Goal: Task Accomplishment & Management: Complete application form

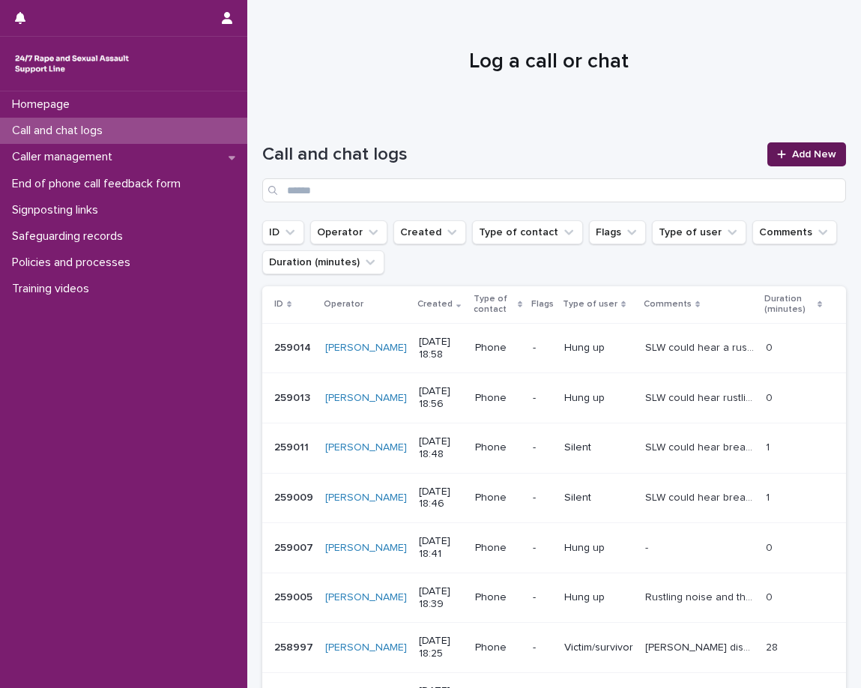
click at [804, 154] on span "Add New" at bounding box center [814, 154] width 44 height 10
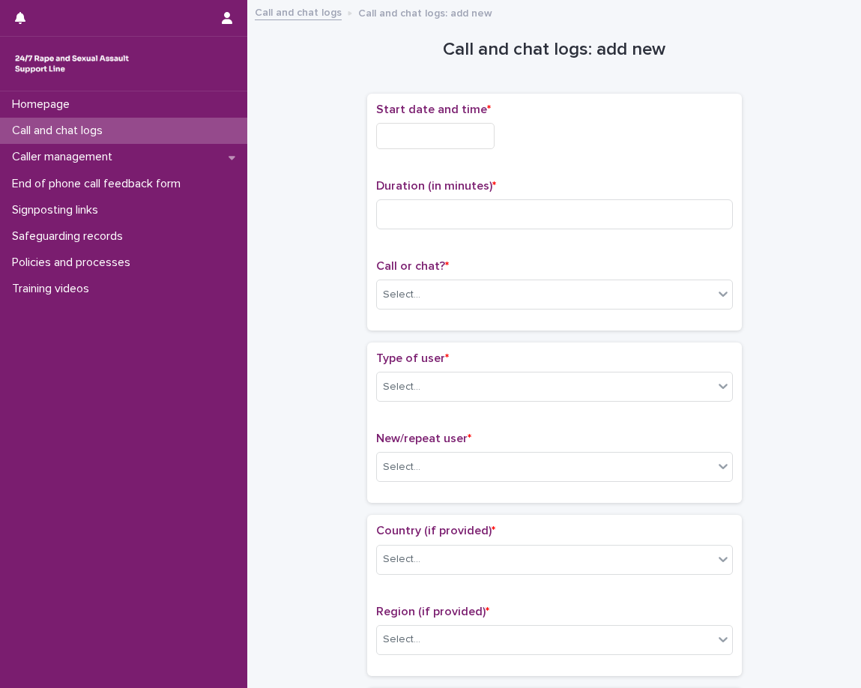
click at [471, 149] on div "Start date and time *" at bounding box center [554, 132] width 357 height 58
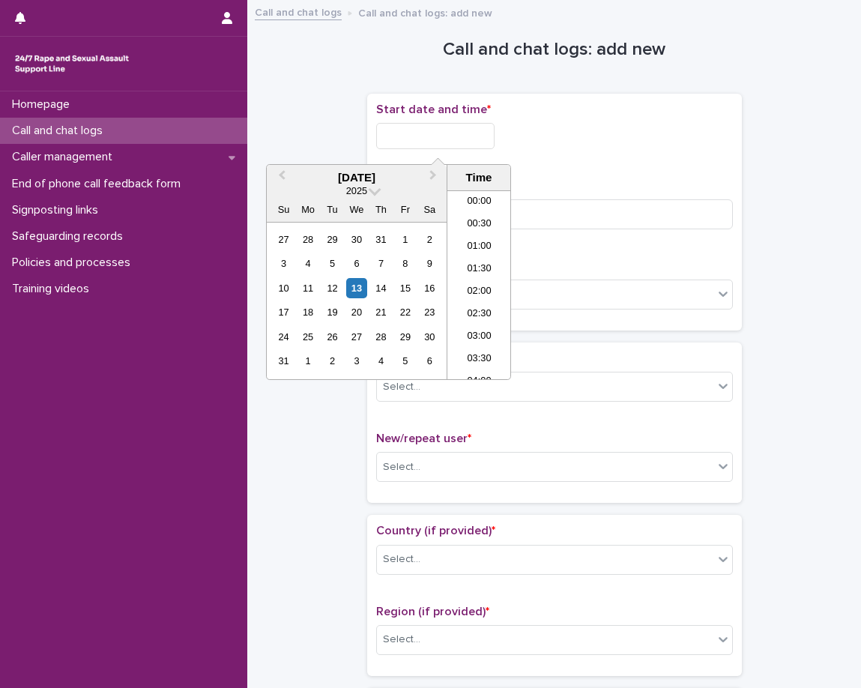
click at [472, 142] on input "text" at bounding box center [435, 136] width 118 height 26
click at [492, 284] on li "20:00" at bounding box center [479, 285] width 64 height 22
click at [463, 127] on input "**********" at bounding box center [435, 136] width 118 height 26
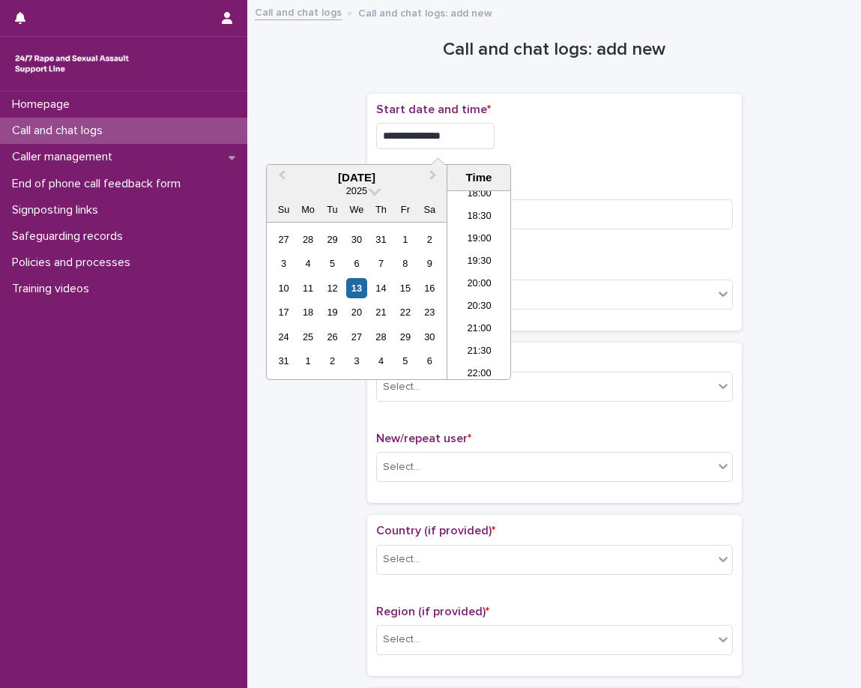
type input "**********"
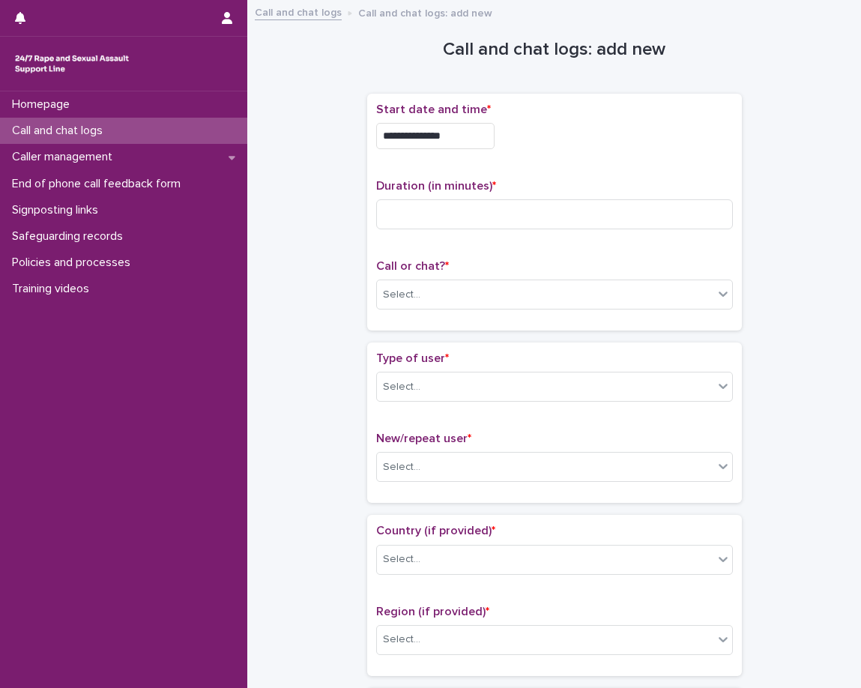
click at [528, 160] on div "**********" at bounding box center [554, 132] width 357 height 58
click at [423, 214] on input at bounding box center [554, 214] width 357 height 30
type input "**"
click at [529, 240] on div "Duration (in minutes) * **" at bounding box center [554, 210] width 357 height 62
click at [474, 297] on div "Select..." at bounding box center [545, 294] width 336 height 25
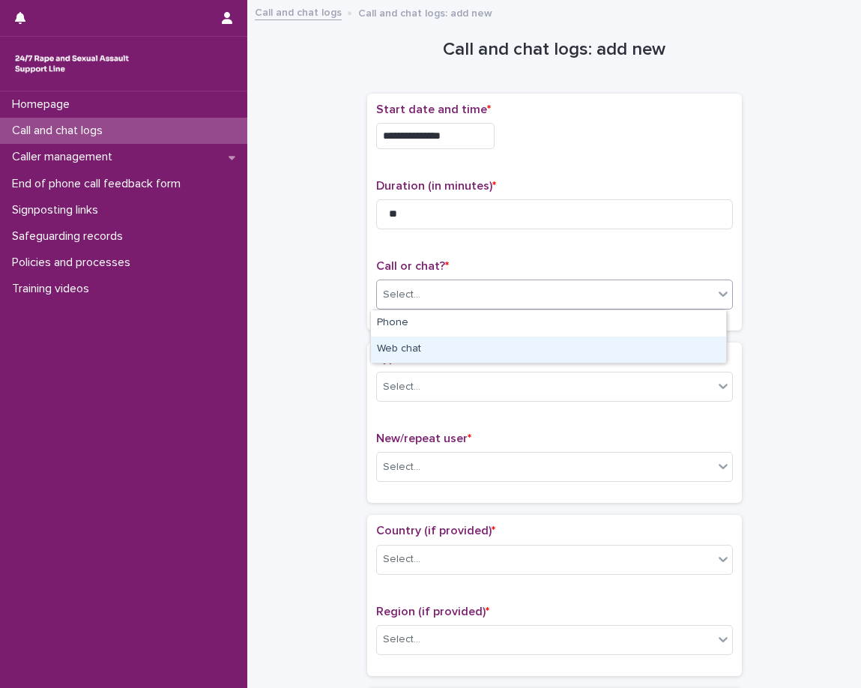
click at [443, 345] on div "Web chat" at bounding box center [548, 349] width 355 height 26
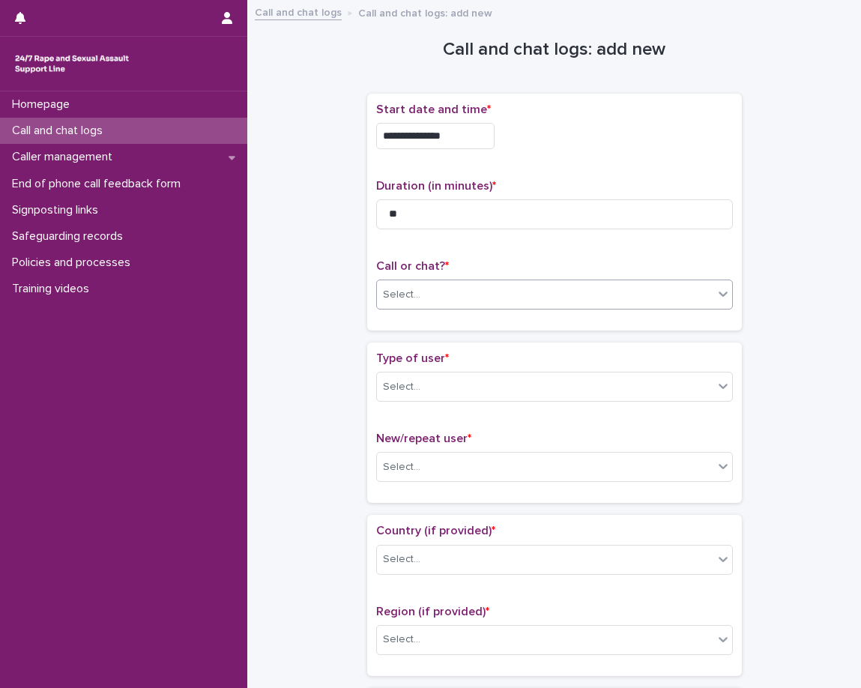
click at [421, 362] on span "Type of user *" at bounding box center [412, 358] width 73 height 12
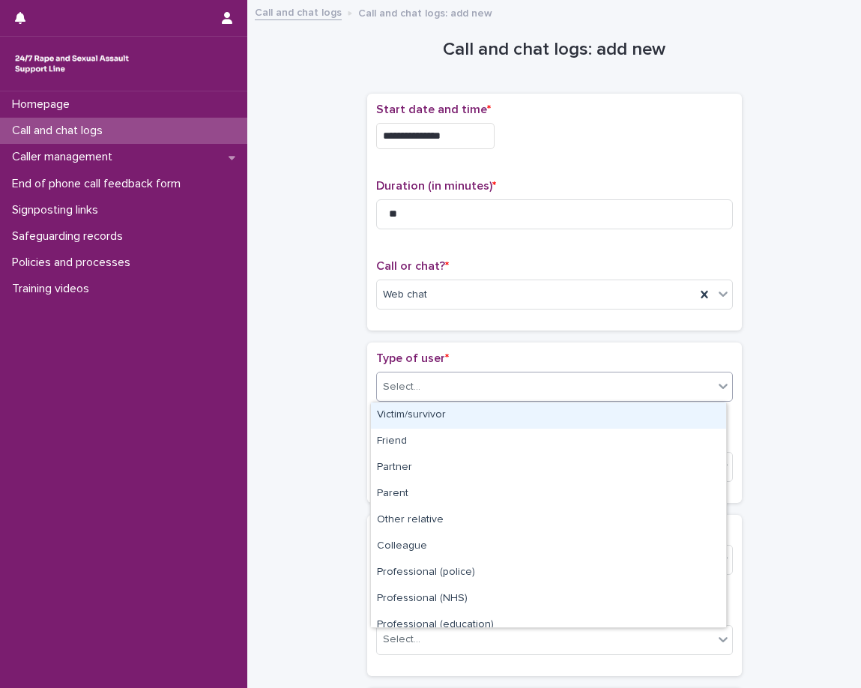
click at [422, 391] on input "text" at bounding box center [422, 387] width 1 height 13
click at [414, 420] on div "Victim/survivor" at bounding box center [548, 415] width 355 height 26
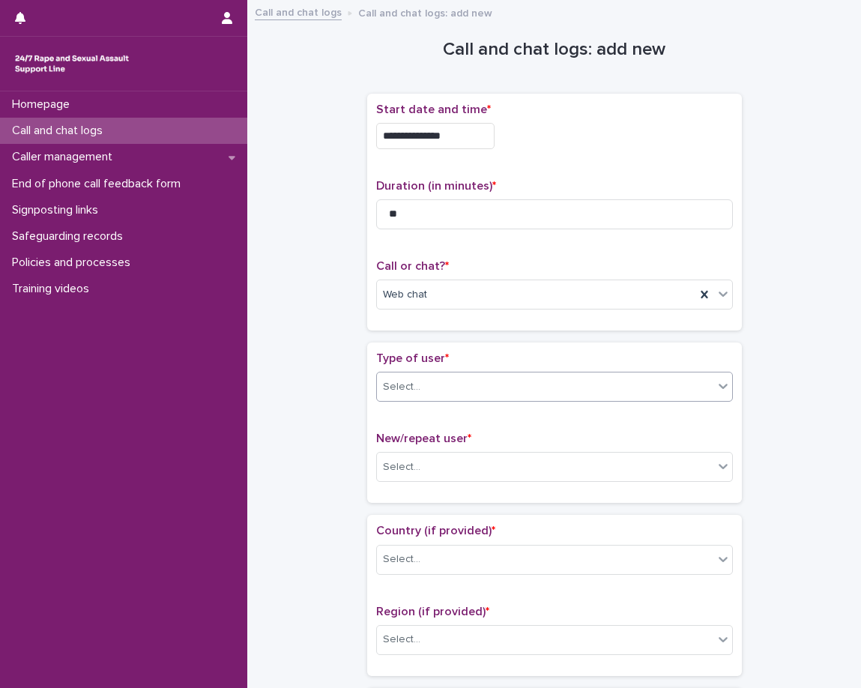
click at [387, 427] on div "Type of user * option Victim/survivor, selected. 0 results available. Select is…" at bounding box center [554, 422] width 357 height 142
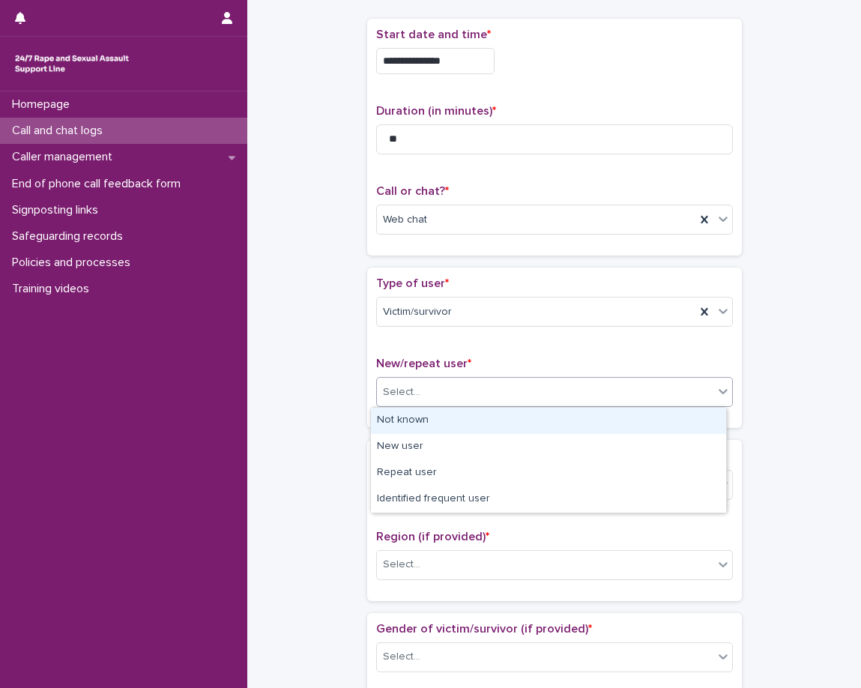
click at [422, 388] on div "Select..." at bounding box center [545, 392] width 336 height 25
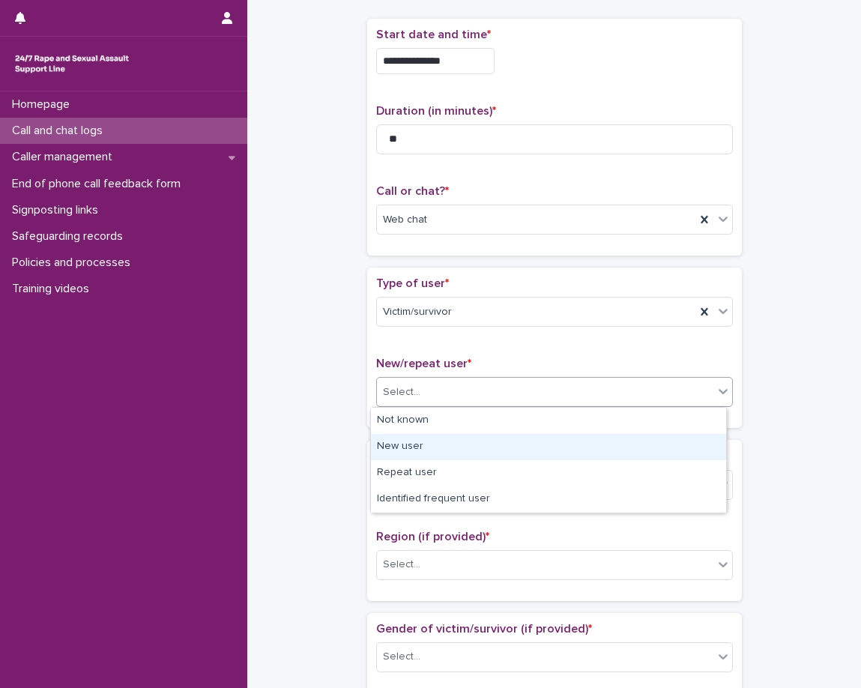
click at [477, 447] on div "New user" at bounding box center [548, 447] width 355 height 26
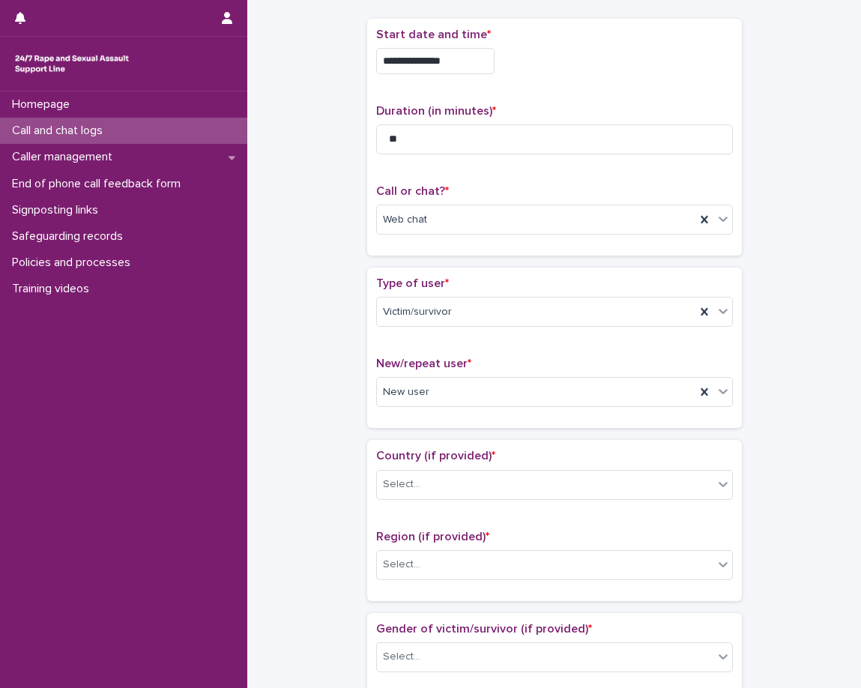
click at [458, 429] on div "Loading... Saving… Type of user * Victim/survivor New/repeat user * New user" at bounding box center [554, 354] width 375 height 172
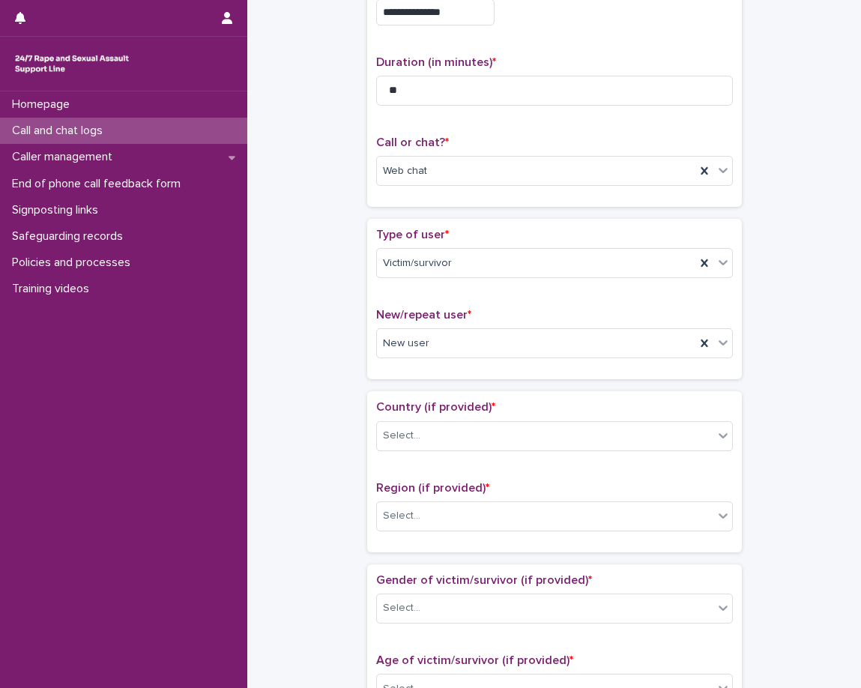
scroll to position [150, 0]
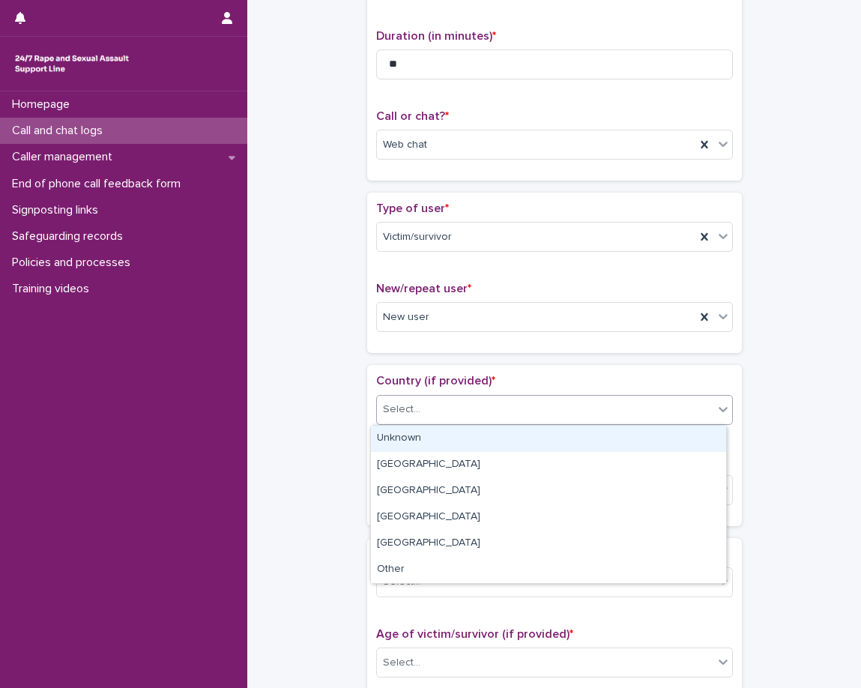
click at [467, 418] on div "Select..." at bounding box center [545, 409] width 336 height 25
click at [462, 438] on div "Unknown" at bounding box center [548, 439] width 355 height 26
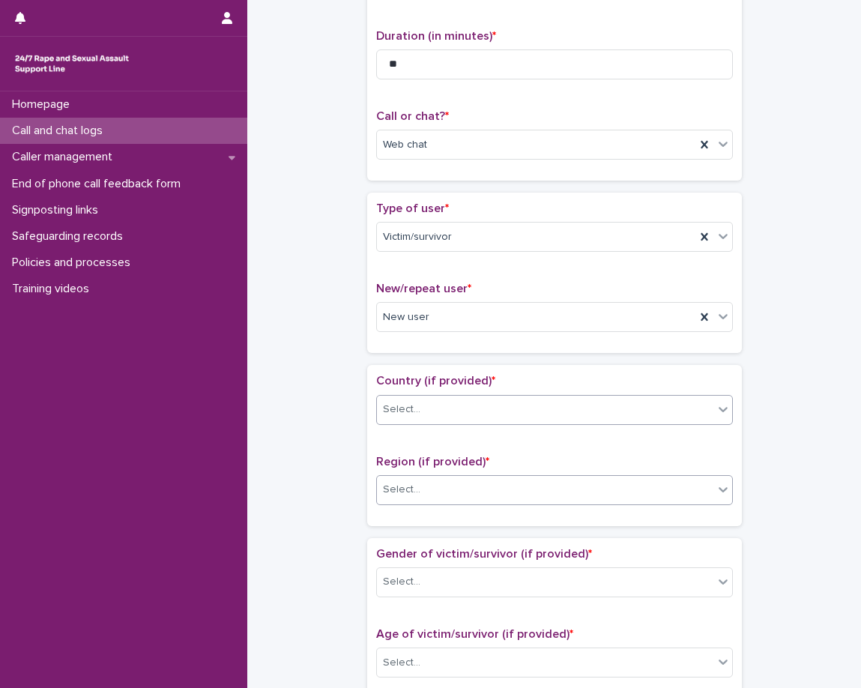
click at [437, 471] on div "Region (if provided) * Select..." at bounding box center [554, 486] width 357 height 62
click at [438, 495] on div "Select..." at bounding box center [545, 489] width 336 height 25
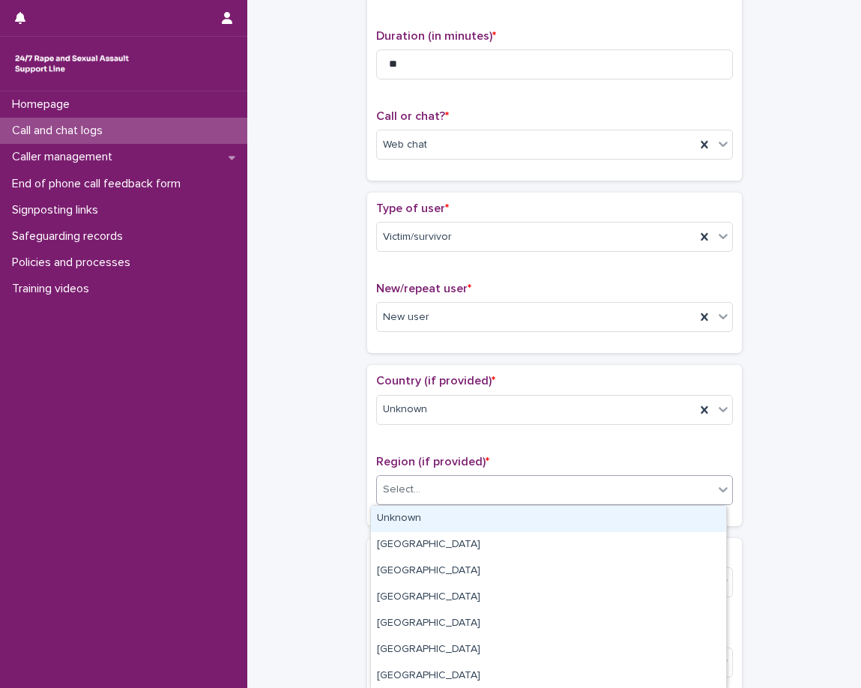
click at [435, 512] on div "Unknown" at bounding box center [548, 519] width 355 height 26
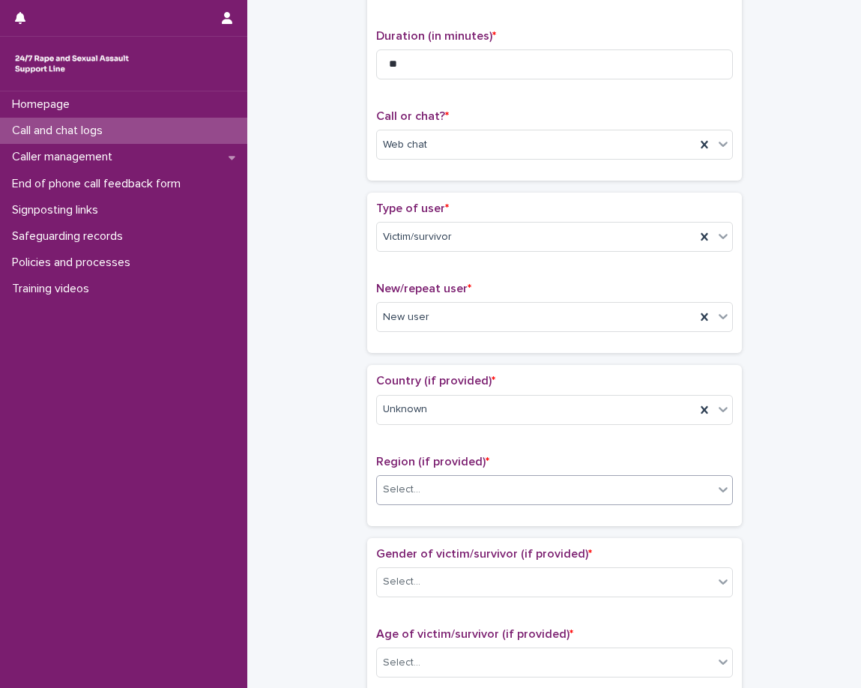
click at [426, 518] on div "Country (if provided) * Unknown Region (if provided) * option Unknown, selected…" at bounding box center [554, 445] width 375 height 160
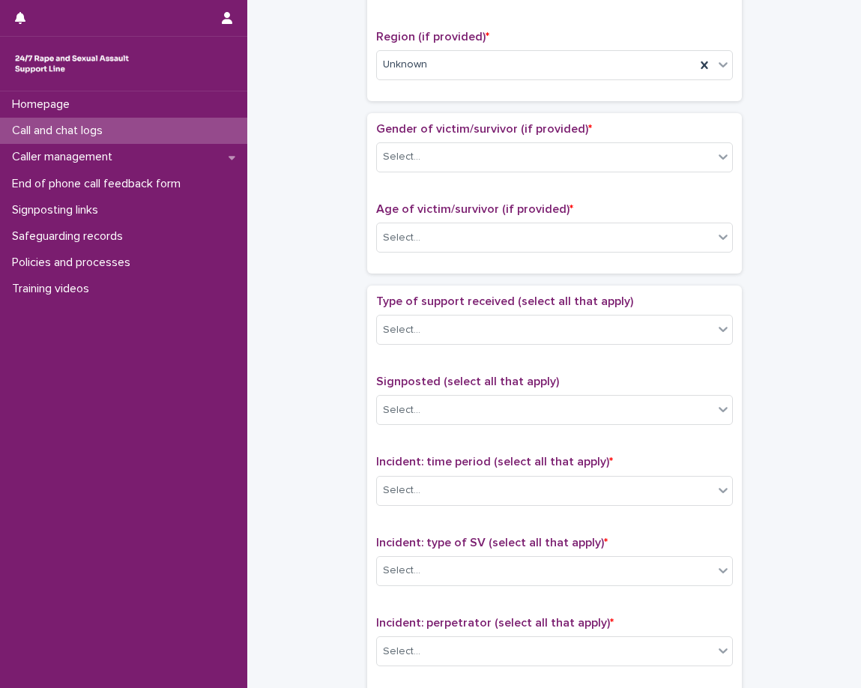
scroll to position [599, 0]
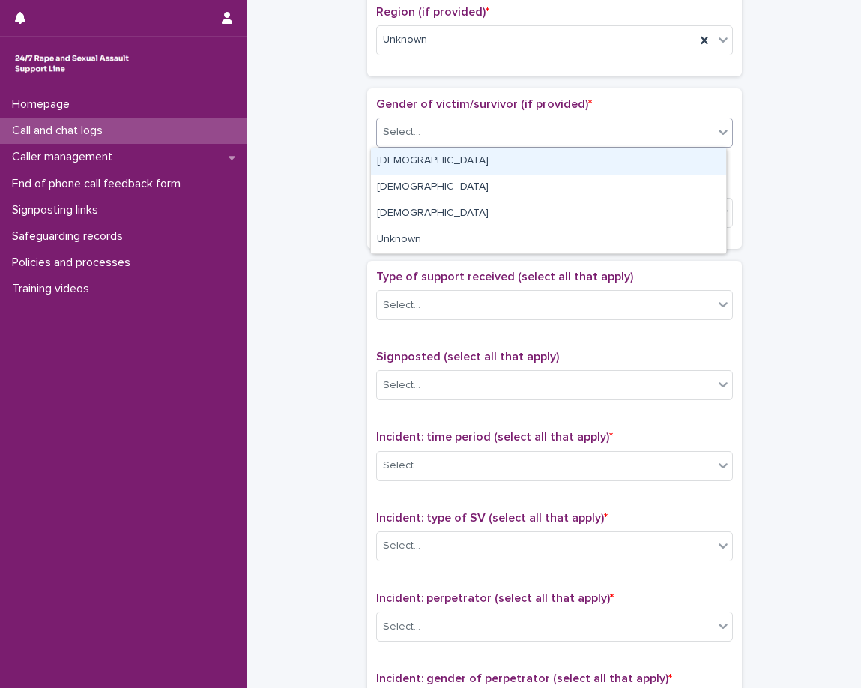
click at [465, 141] on div "Select..." at bounding box center [545, 132] width 336 height 25
click at [455, 166] on div "[DEMOGRAPHIC_DATA]" at bounding box center [548, 161] width 355 height 26
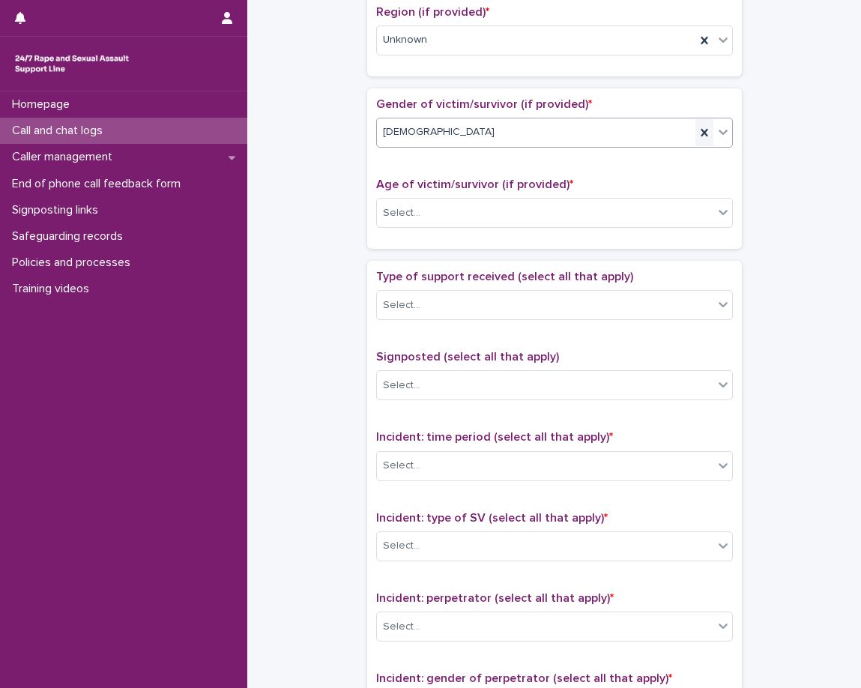
click at [698, 128] on icon at bounding box center [704, 132] width 15 height 15
click at [674, 102] on p "Gender of victim/survivor (if provided) *" at bounding box center [554, 104] width 357 height 14
click at [478, 210] on div "Select..." at bounding box center [545, 213] width 336 height 25
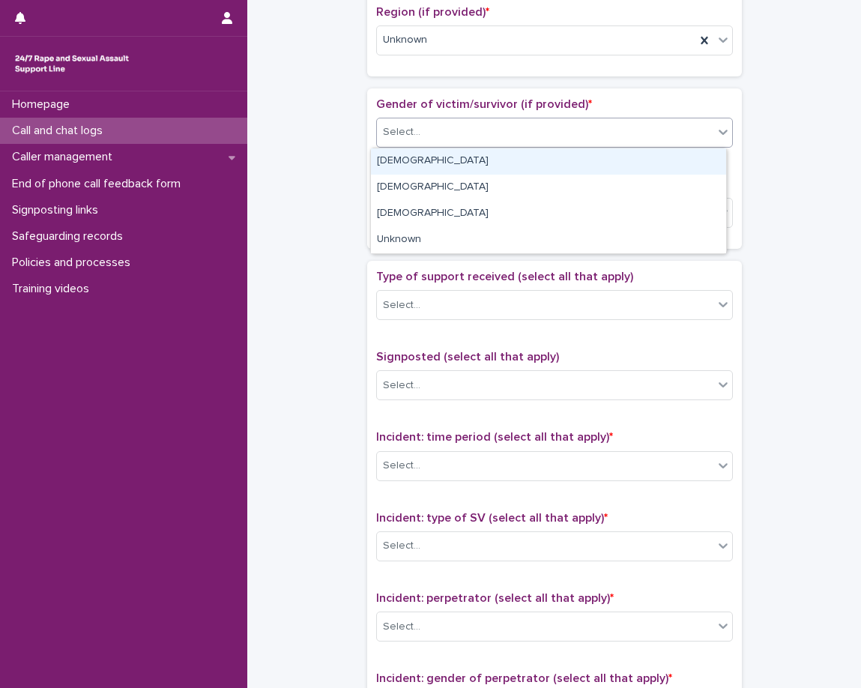
click at [483, 143] on div "Select..." at bounding box center [545, 132] width 336 height 25
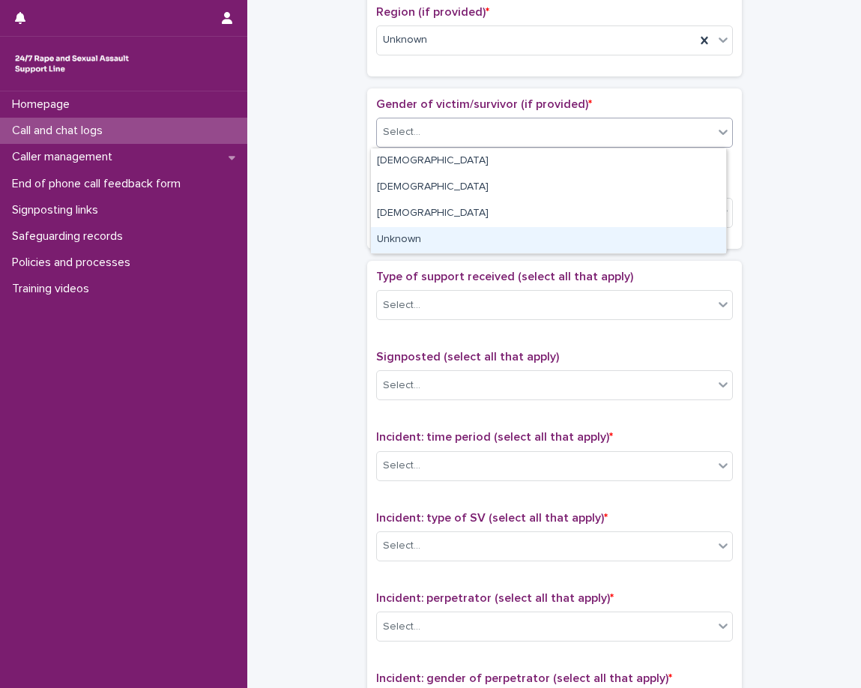
click at [441, 235] on div "Unknown" at bounding box center [548, 240] width 355 height 26
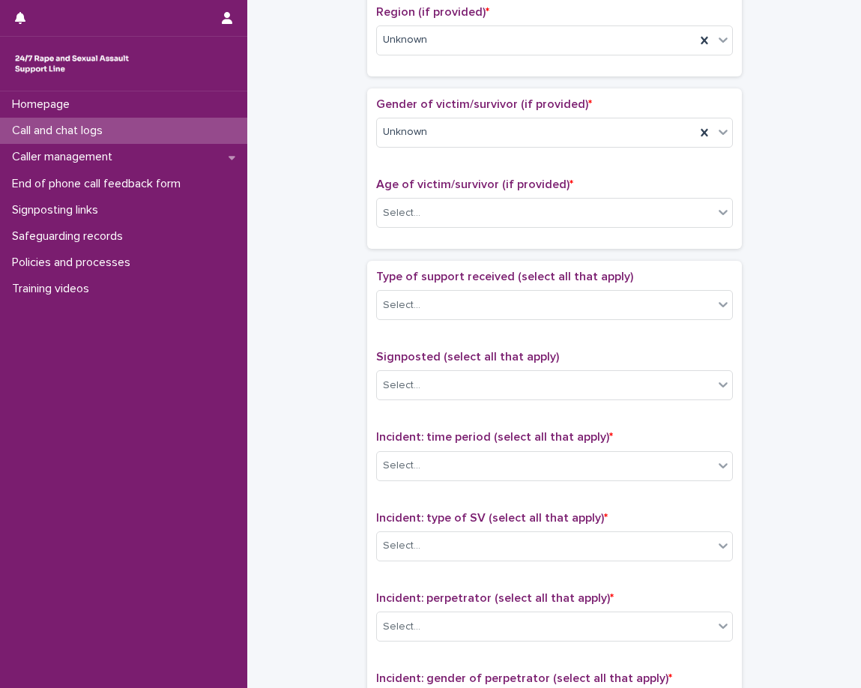
click at [457, 162] on div "Gender of victim/survivor (if provided) * Unknown Age of victim/survivor (if pr…" at bounding box center [554, 168] width 357 height 142
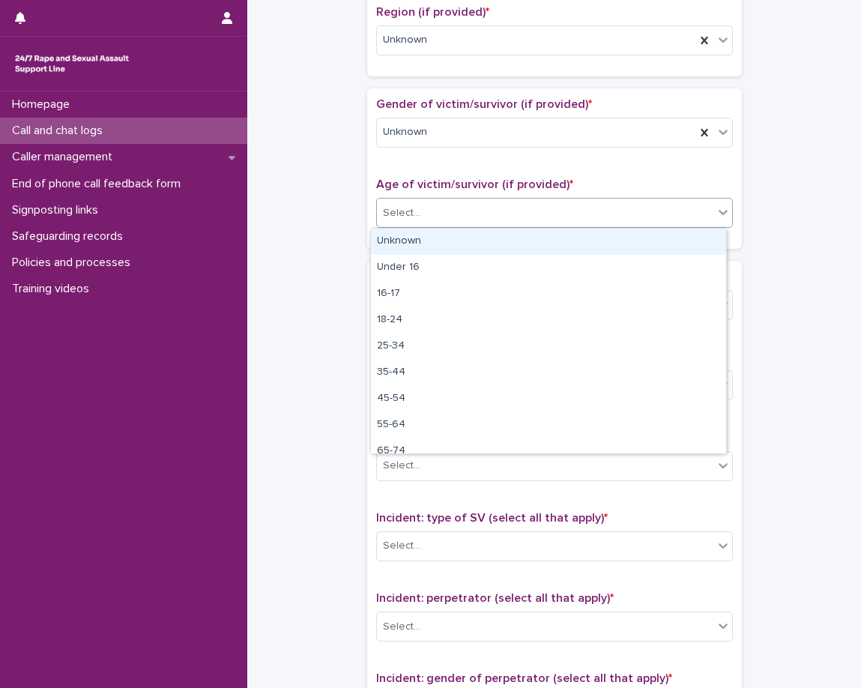
click at [447, 224] on div "Select..." at bounding box center [545, 213] width 336 height 25
click at [436, 243] on div "Unknown" at bounding box center [548, 242] width 355 height 26
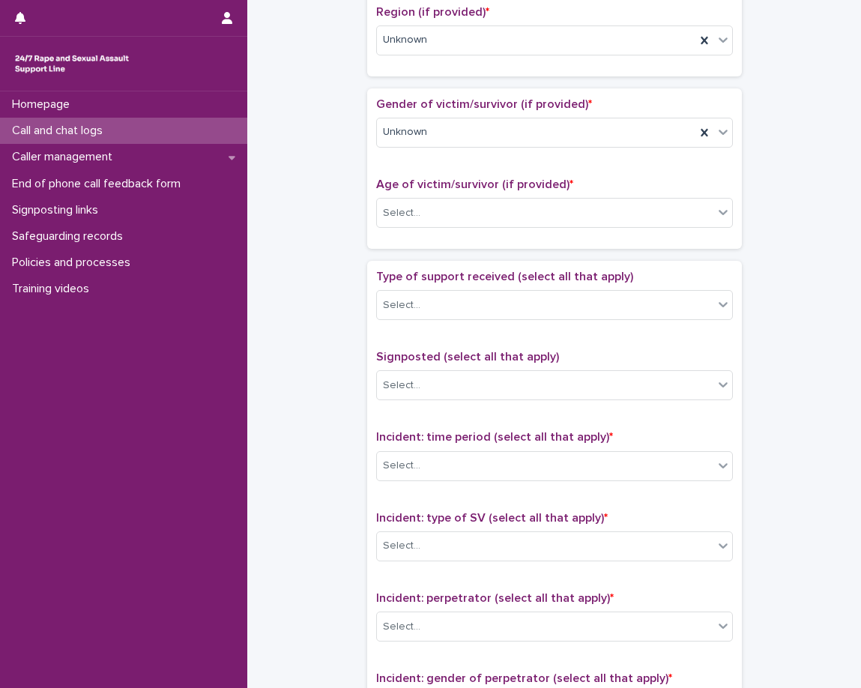
click at [426, 253] on div "Loading... Saving… Gender of victim/survivor (if provided) * Unknown Age of vic…" at bounding box center [554, 174] width 375 height 172
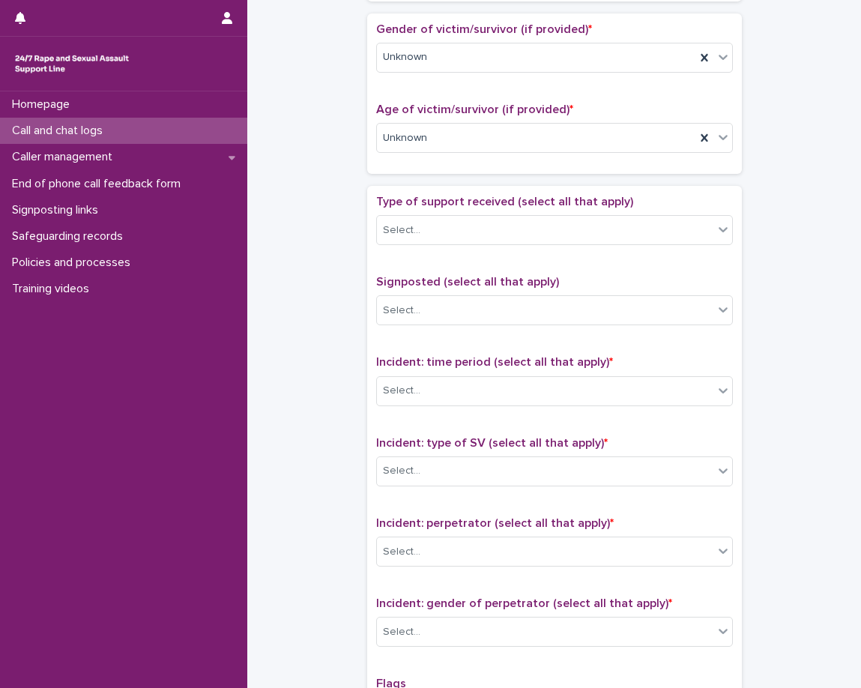
scroll to position [749, 0]
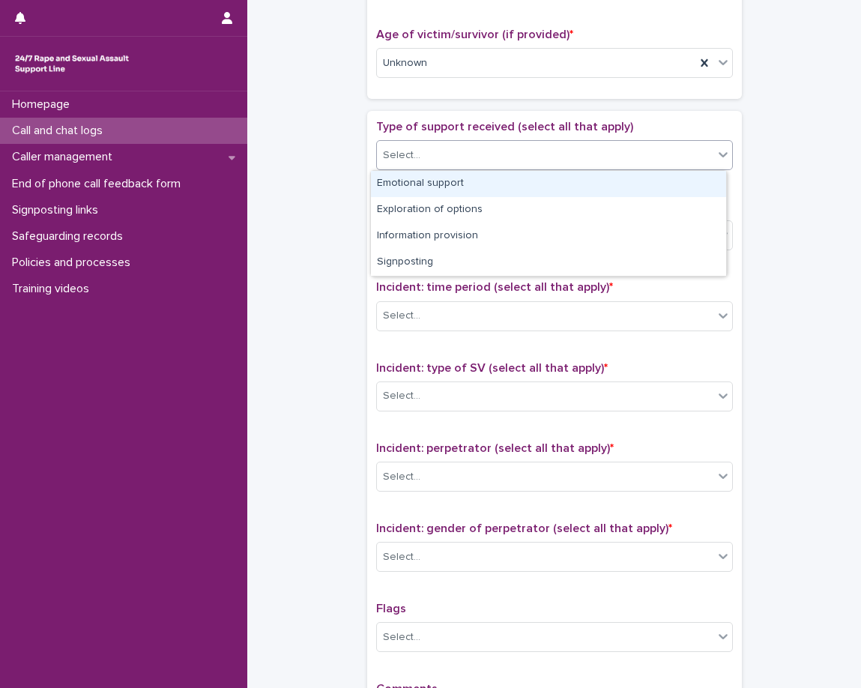
click at [464, 151] on div "Select..." at bounding box center [545, 155] width 336 height 25
click at [451, 185] on div "Emotional support" at bounding box center [548, 184] width 355 height 26
click at [546, 159] on div "Emotional support" at bounding box center [536, 155] width 318 height 26
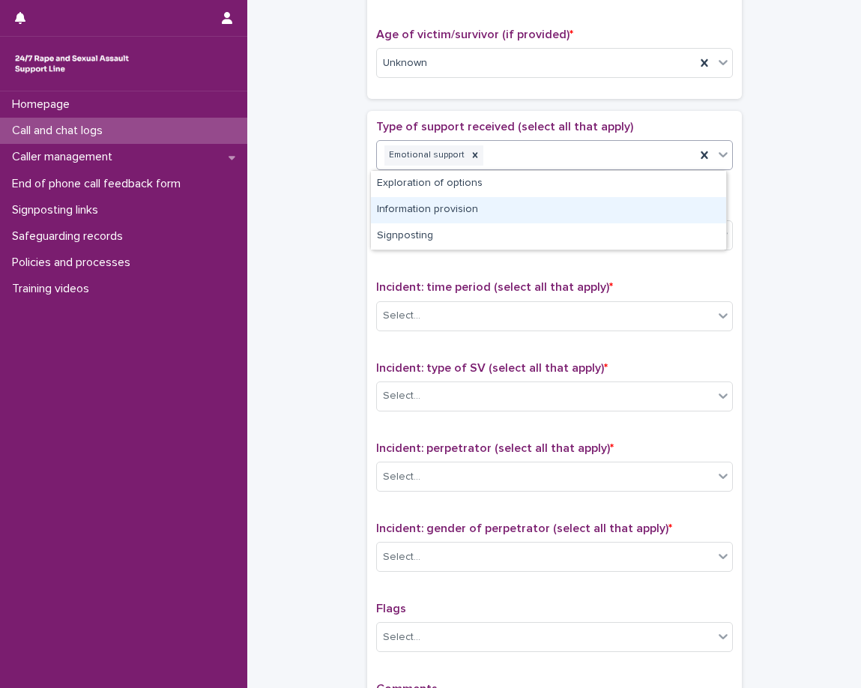
click at [513, 206] on div "Information provision" at bounding box center [548, 210] width 355 height 26
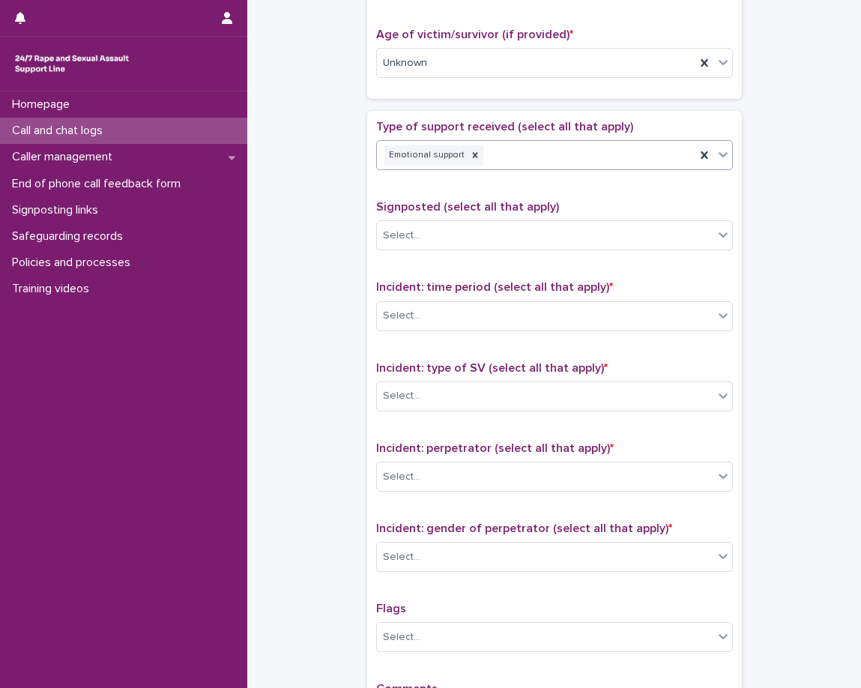
click at [509, 196] on div "Type of support received (select all that apply) option Information provision, …" at bounding box center [554, 433] width 357 height 627
click at [632, 162] on div "Emotional support Information provision" at bounding box center [536, 155] width 318 height 26
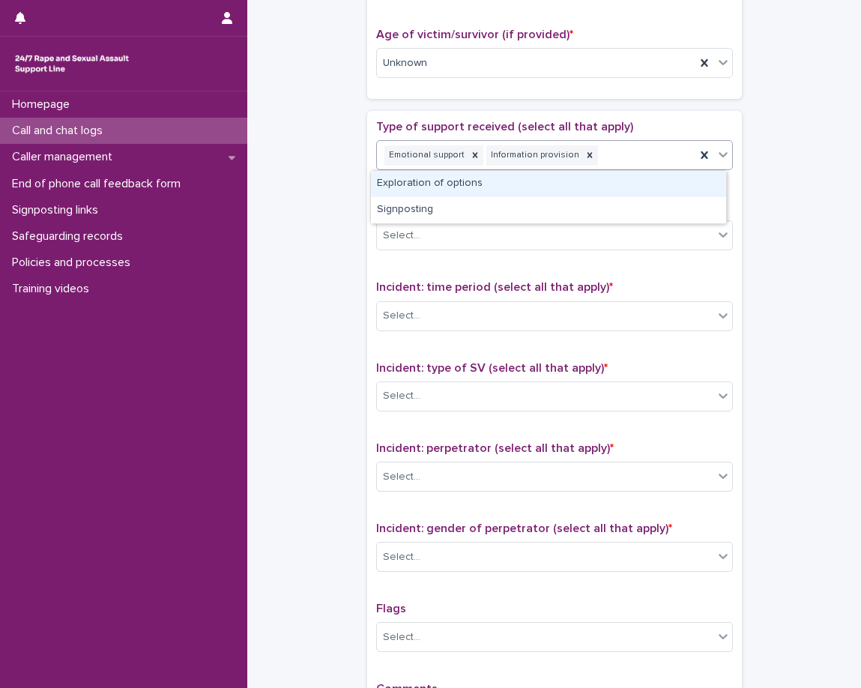
click at [592, 189] on div "Exploration of options" at bounding box center [548, 184] width 355 height 26
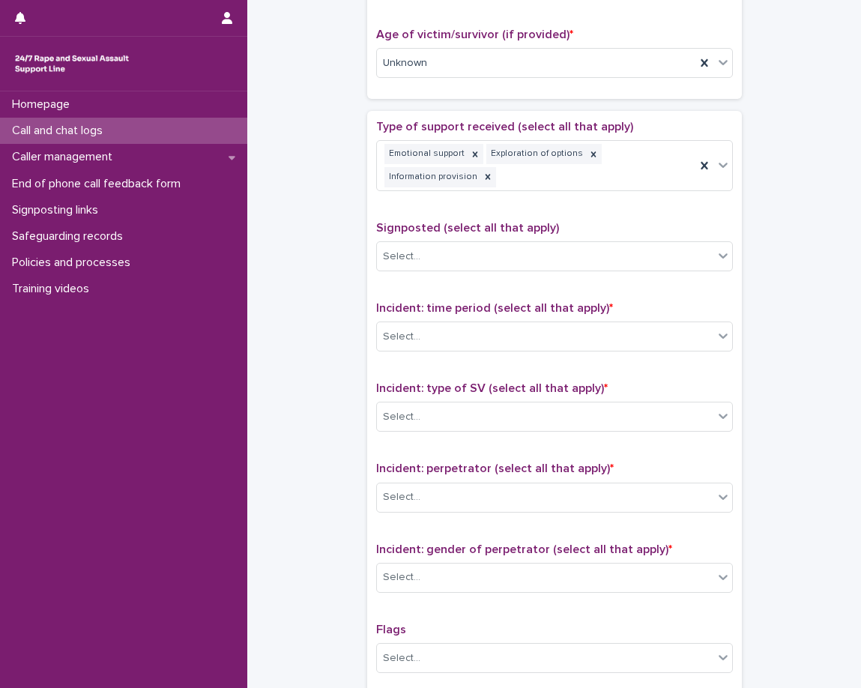
click at [558, 198] on div "Type of support received (select all that apply) Emotional support Exploration …" at bounding box center [554, 443] width 357 height 647
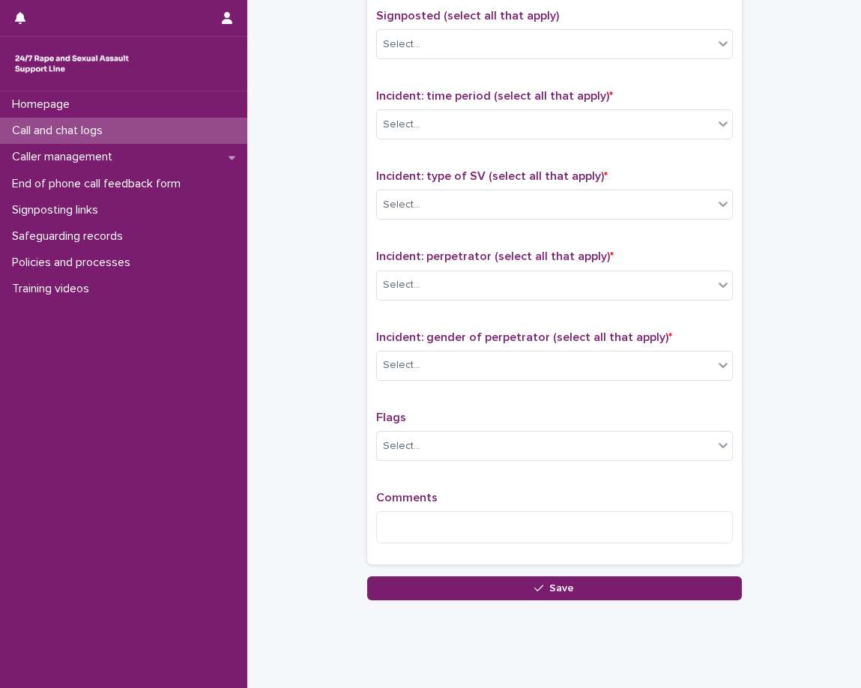
scroll to position [985, 0]
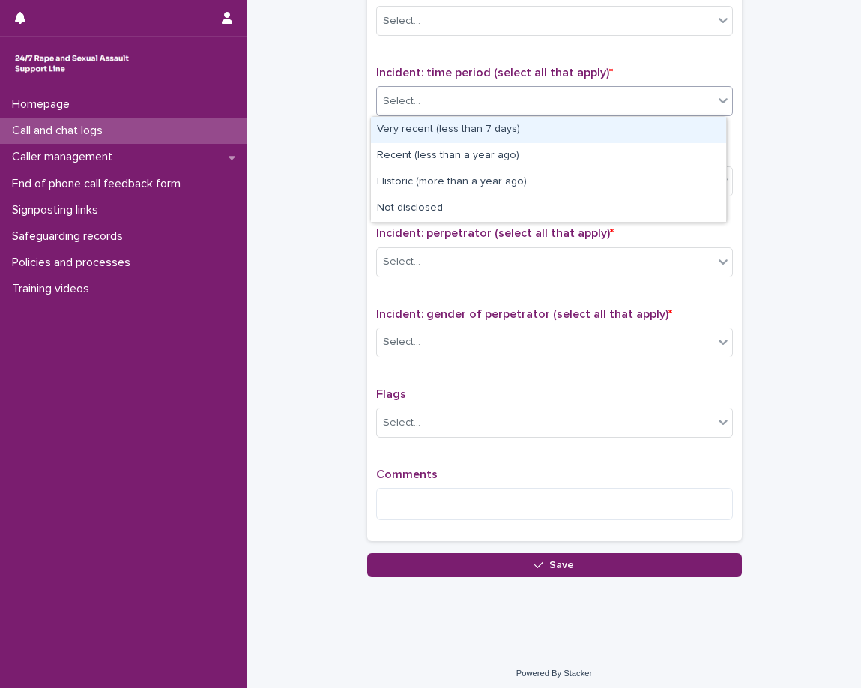
click at [491, 111] on div "Select..." at bounding box center [545, 101] width 336 height 25
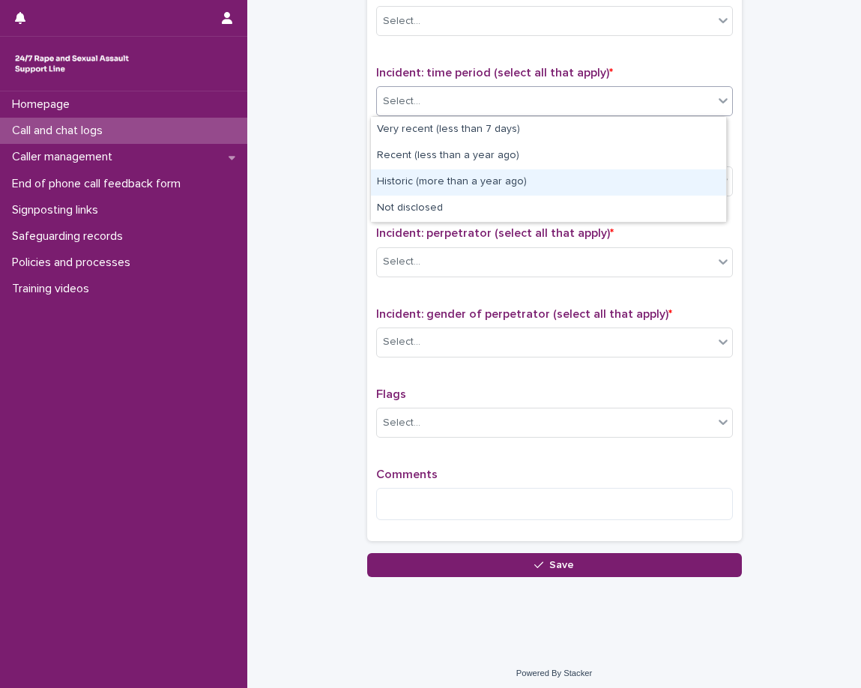
click at [471, 178] on div "Historic (more than a year ago)" at bounding box center [548, 182] width 355 height 26
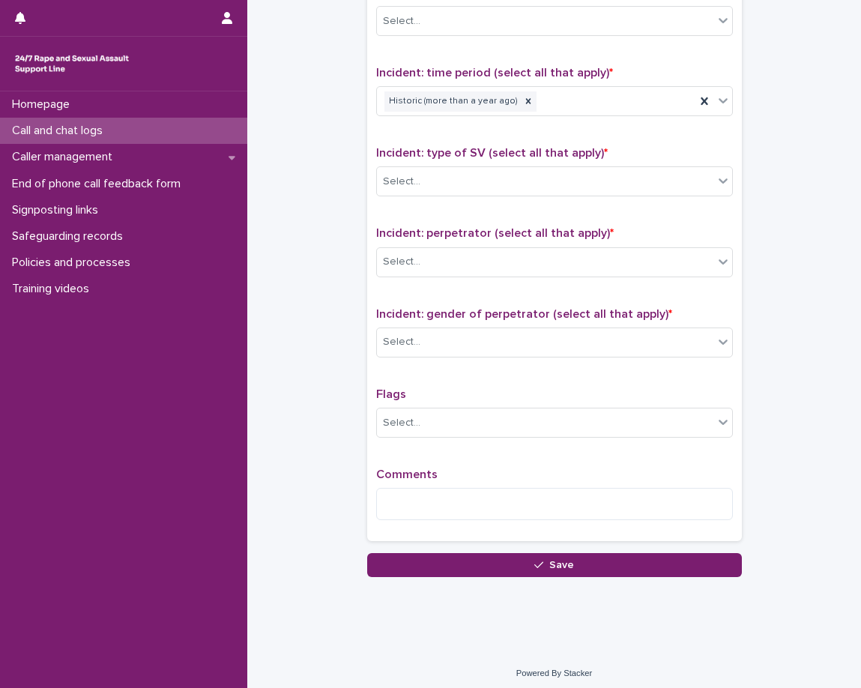
click at [489, 136] on div "Type of support received (select all that apply) Emotional support Exploration …" at bounding box center [554, 208] width 357 height 647
click at [485, 175] on div "Select..." at bounding box center [545, 181] width 336 height 25
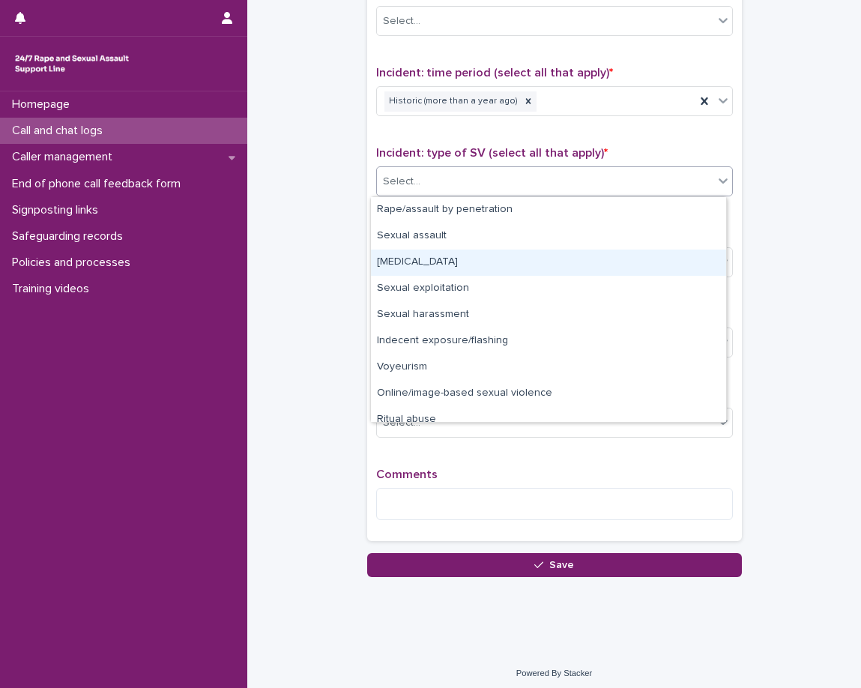
click at [460, 253] on div "[MEDICAL_DATA]" at bounding box center [548, 263] width 355 height 26
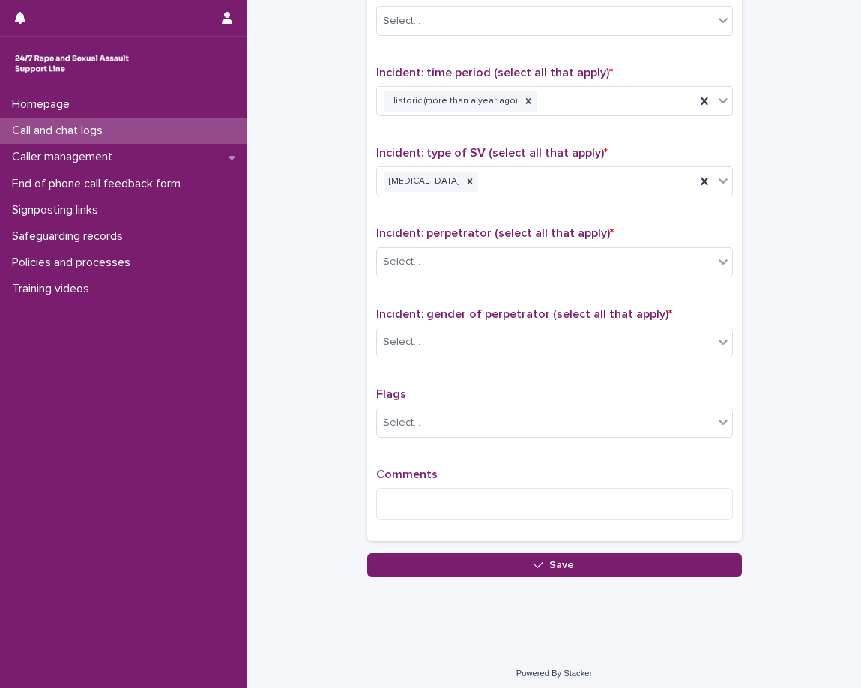
drag, startPoint x: 465, startPoint y: 235, endPoint x: 464, endPoint y: 242, distance: 7.5
click at [465, 235] on span "Incident: perpetrator (select all that apply) *" at bounding box center [495, 233] width 238 height 12
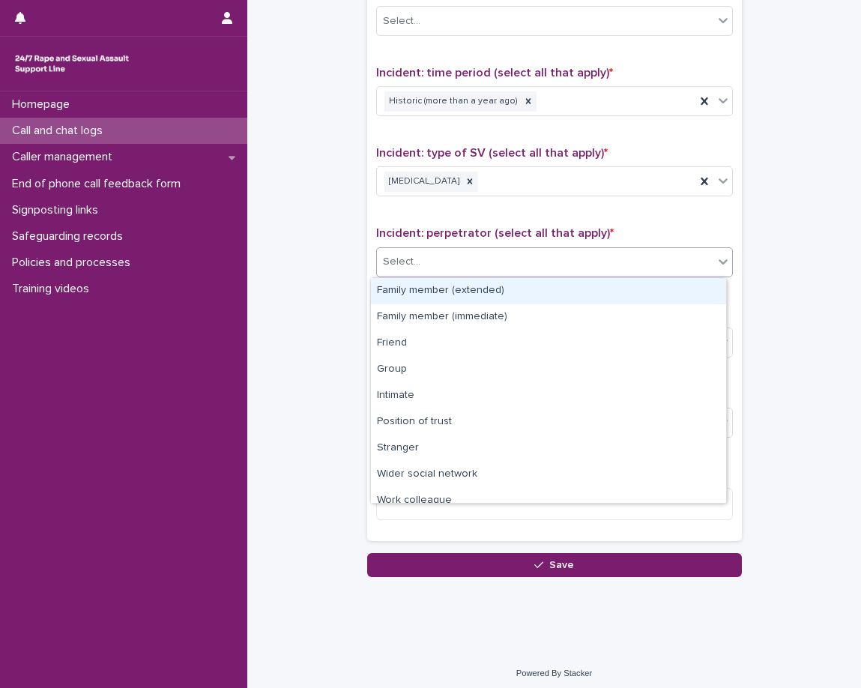
click at [459, 256] on div "Select..." at bounding box center [545, 262] width 336 height 25
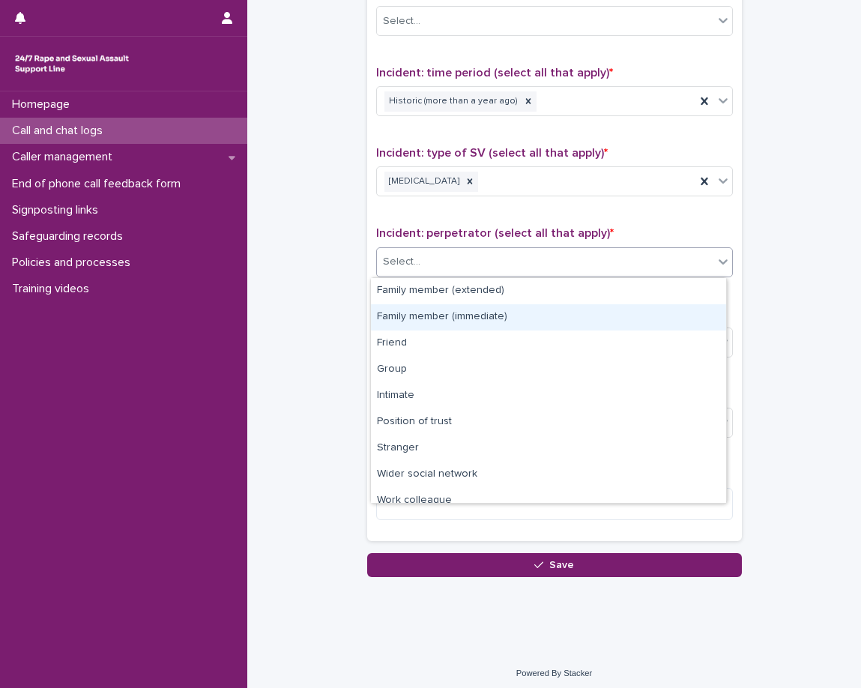
click at [478, 323] on div "Family member (immediate)" at bounding box center [548, 317] width 355 height 26
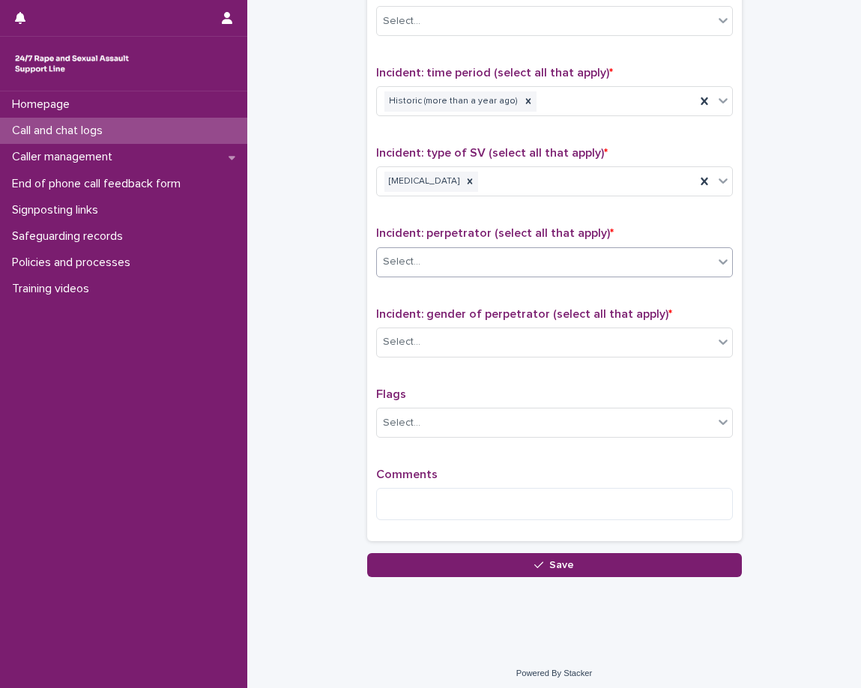
click at [453, 320] on p "Incident: gender of perpetrator (select all that apply) *" at bounding box center [554, 314] width 357 height 14
click at [453, 345] on div "Select..." at bounding box center [545, 342] width 336 height 25
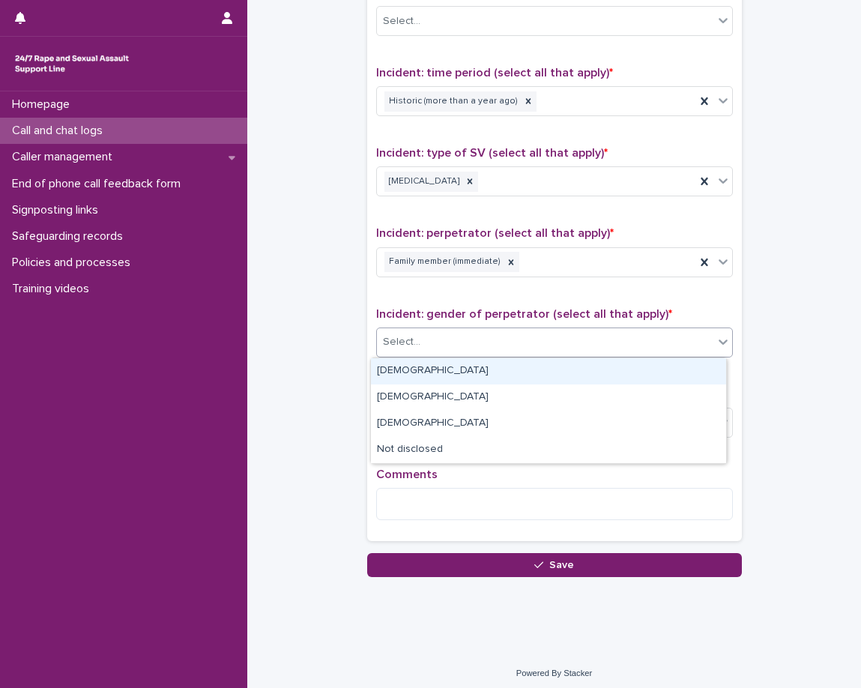
drag, startPoint x: 427, startPoint y: 374, endPoint x: 410, endPoint y: 387, distance: 21.4
click at [424, 375] on div "[DEMOGRAPHIC_DATA]" at bounding box center [548, 371] width 355 height 26
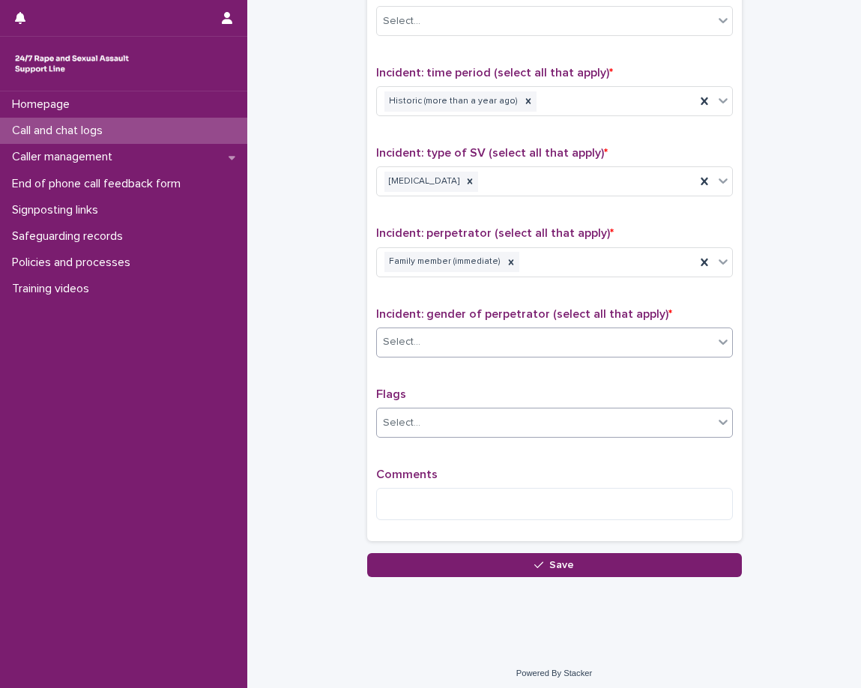
click at [401, 399] on p "Flags" at bounding box center [554, 394] width 357 height 14
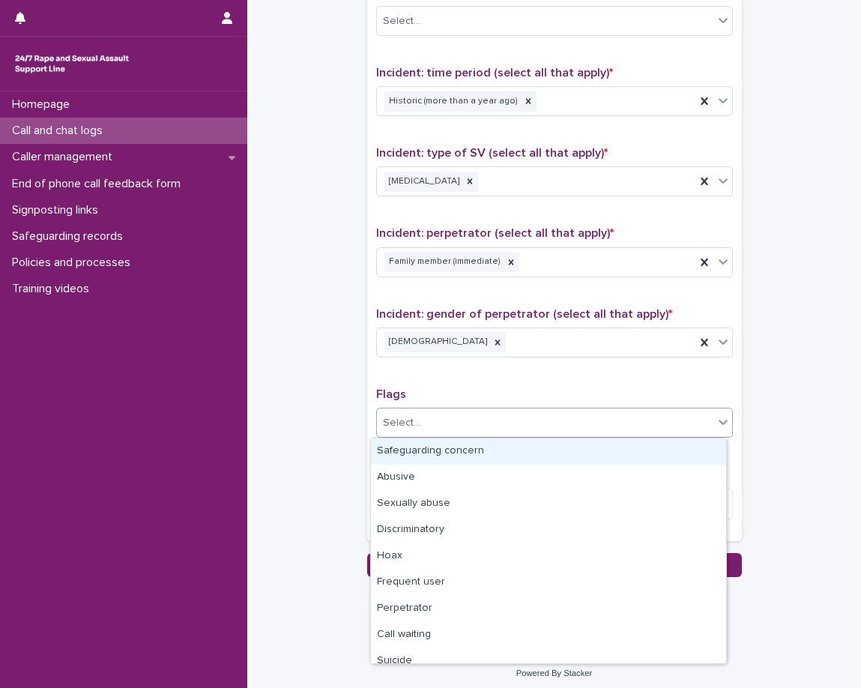
click at [417, 431] on div "Select..." at bounding box center [545, 423] width 336 height 25
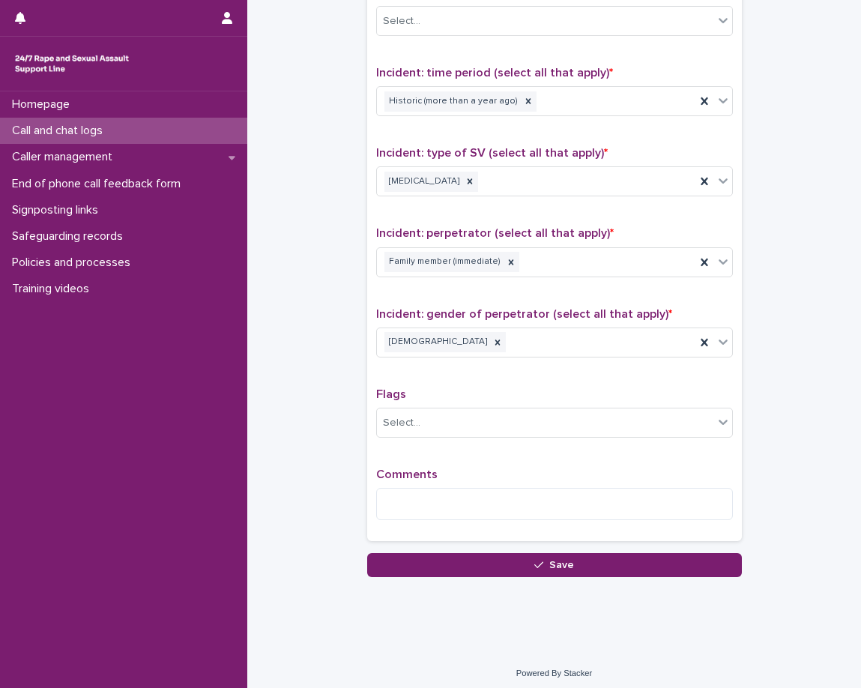
click at [471, 387] on p "Flags" at bounding box center [554, 394] width 357 height 14
click at [473, 492] on textarea at bounding box center [554, 504] width 357 height 32
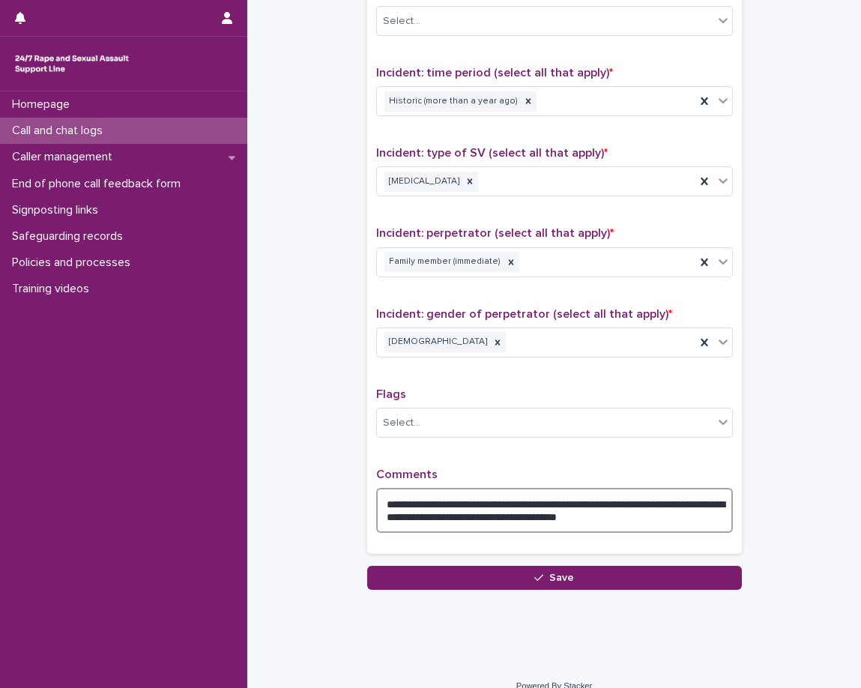
click at [433, 520] on textarea "**********" at bounding box center [554, 510] width 357 height 45
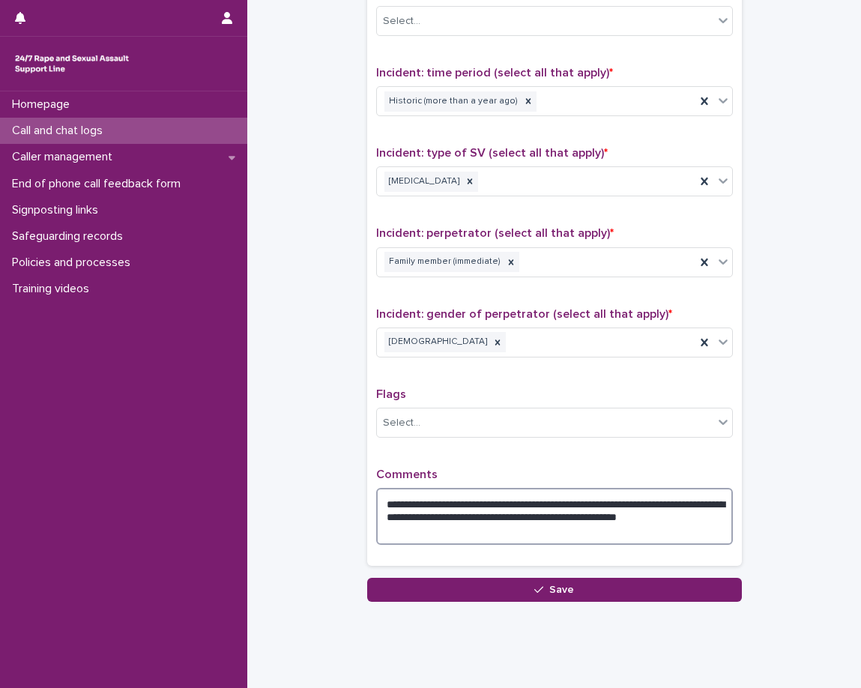
type textarea "**********"
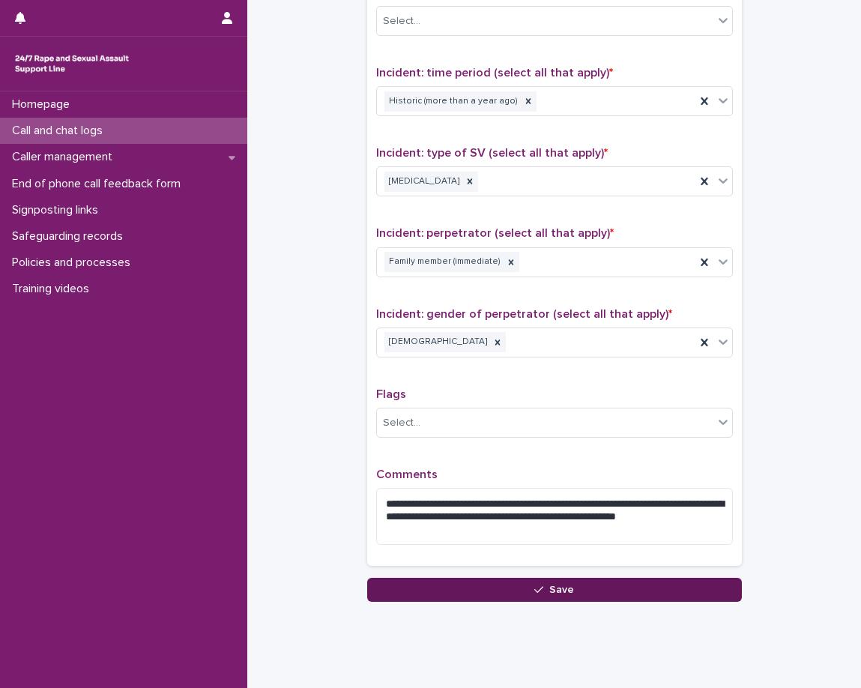
click at [465, 584] on button "Save" at bounding box center [554, 590] width 375 height 24
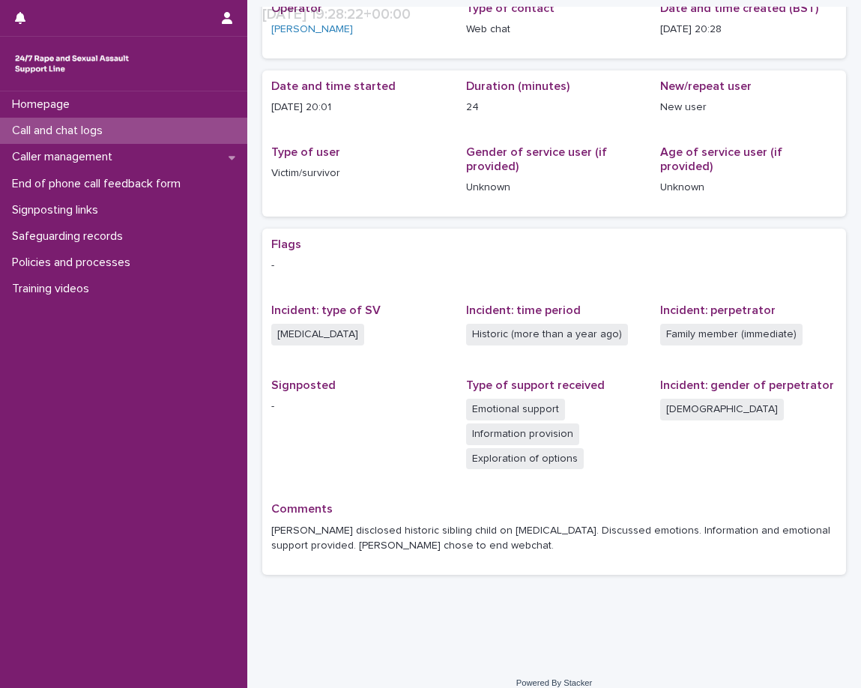
scroll to position [114, 0]
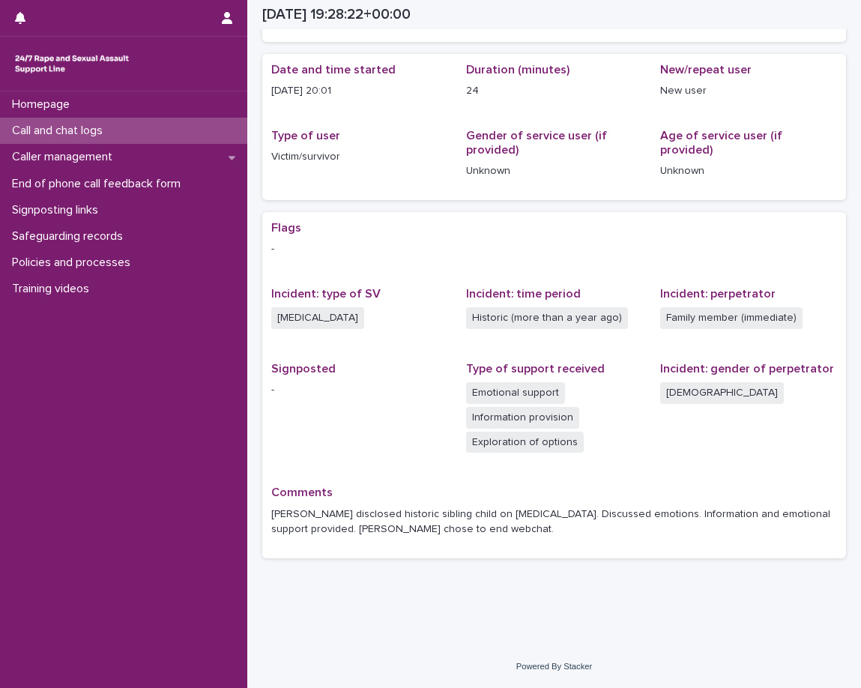
click at [84, 137] on p "Call and chat logs" at bounding box center [60, 131] width 109 height 14
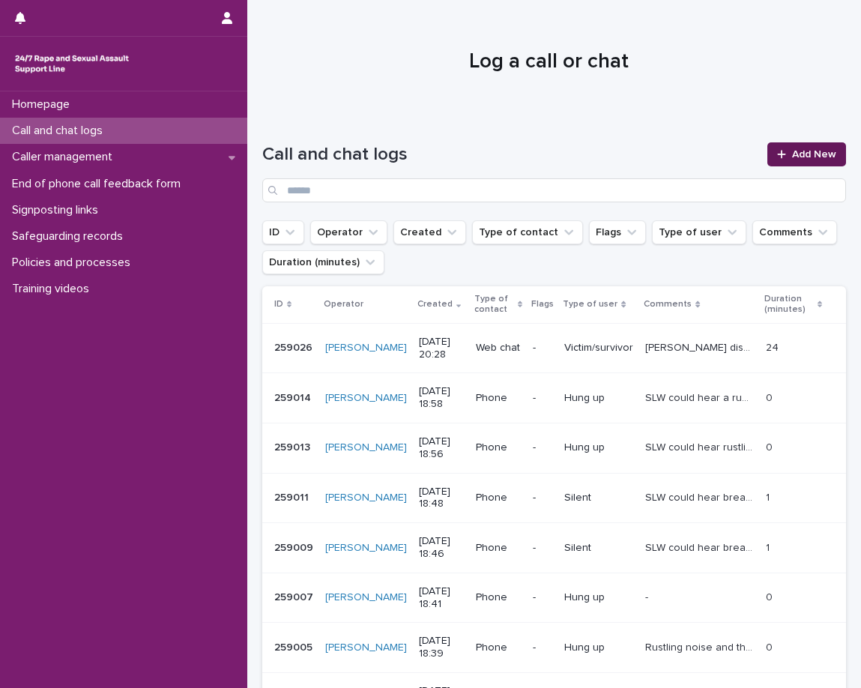
click at [781, 152] on div at bounding box center [784, 154] width 15 height 10
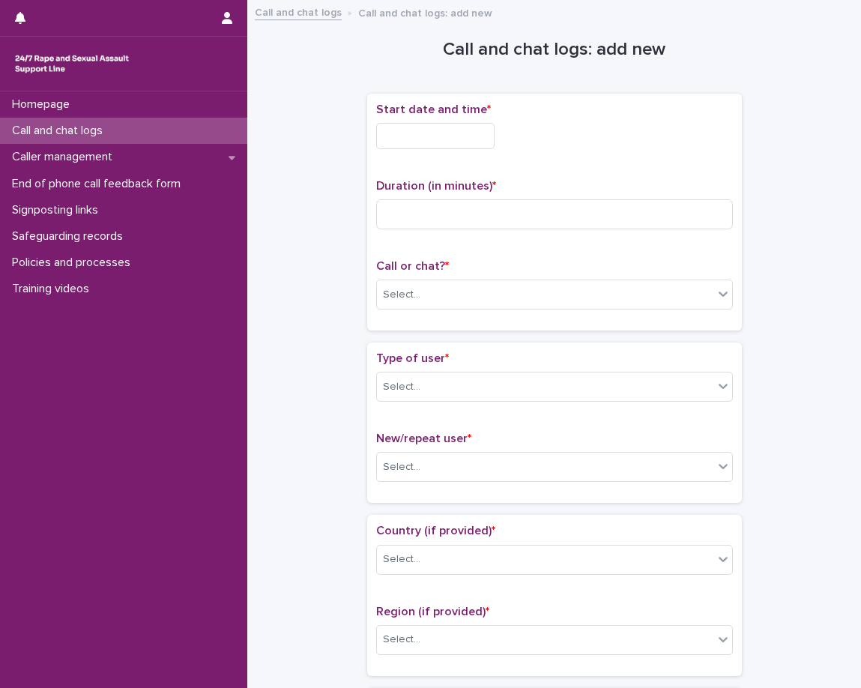
click at [440, 152] on div "Start date and time *" at bounding box center [554, 132] width 357 height 58
click at [450, 137] on input "text" at bounding box center [435, 136] width 118 height 26
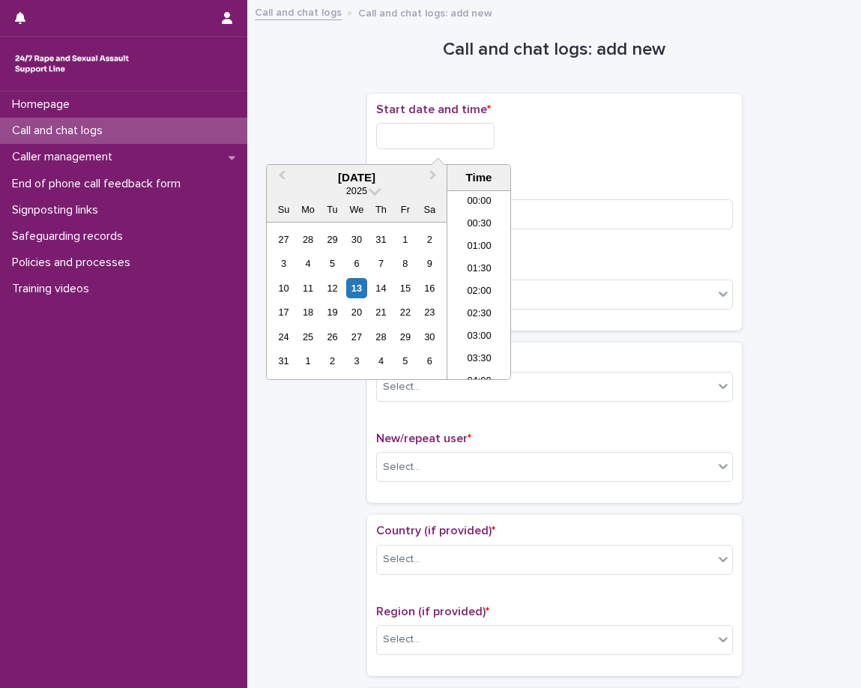
scroll to position [839, 0]
click at [475, 276] on li "20:30" at bounding box center [479, 285] width 64 height 22
click at [481, 145] on input "**********" at bounding box center [435, 136] width 118 height 26
type input "**********"
click at [613, 182] on p "Duration (in minutes) *" at bounding box center [554, 186] width 357 height 14
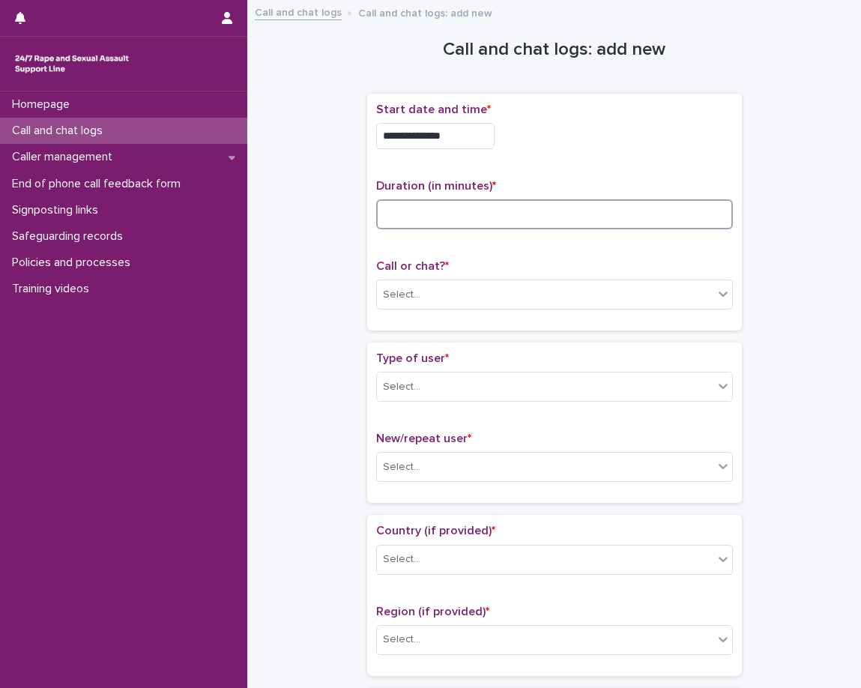
click at [578, 212] on input at bounding box center [554, 214] width 357 height 30
type input "*"
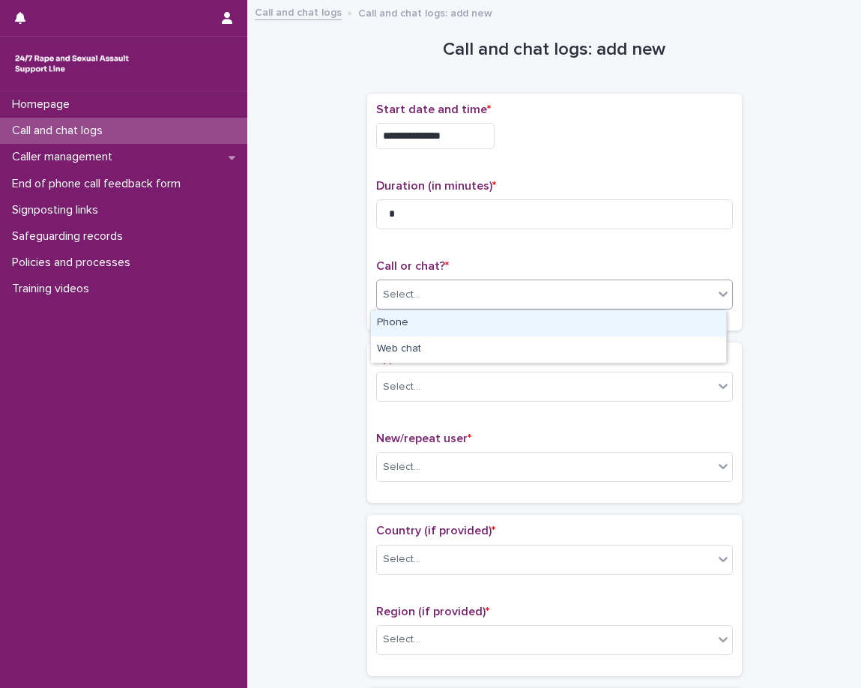
click at [439, 307] on div "Select..." at bounding box center [554, 294] width 357 height 30
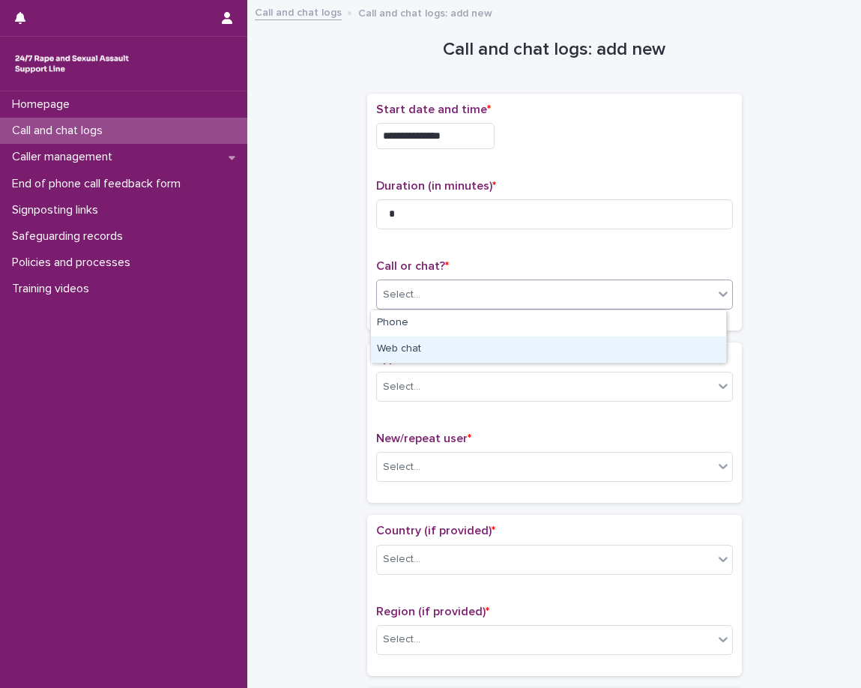
click at [421, 352] on div "Web chat" at bounding box center [548, 349] width 355 height 26
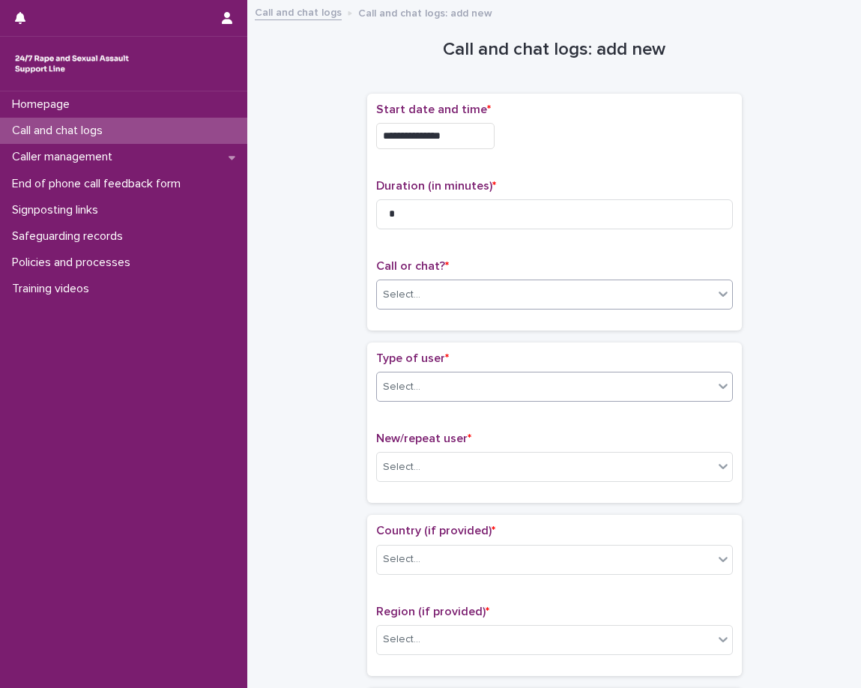
click at [412, 394] on div "Select..." at bounding box center [401, 387] width 37 height 16
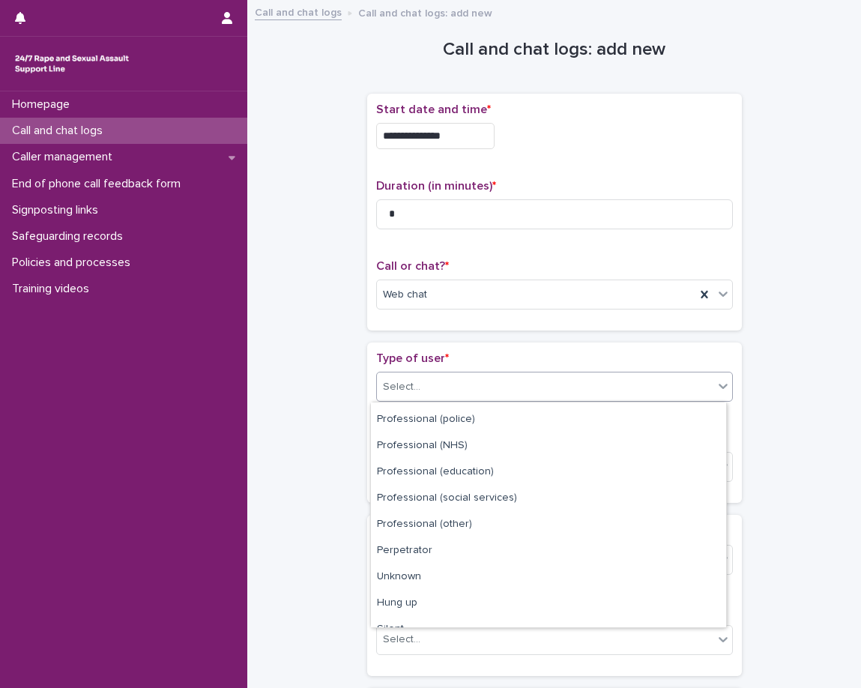
scroll to position [169, 0]
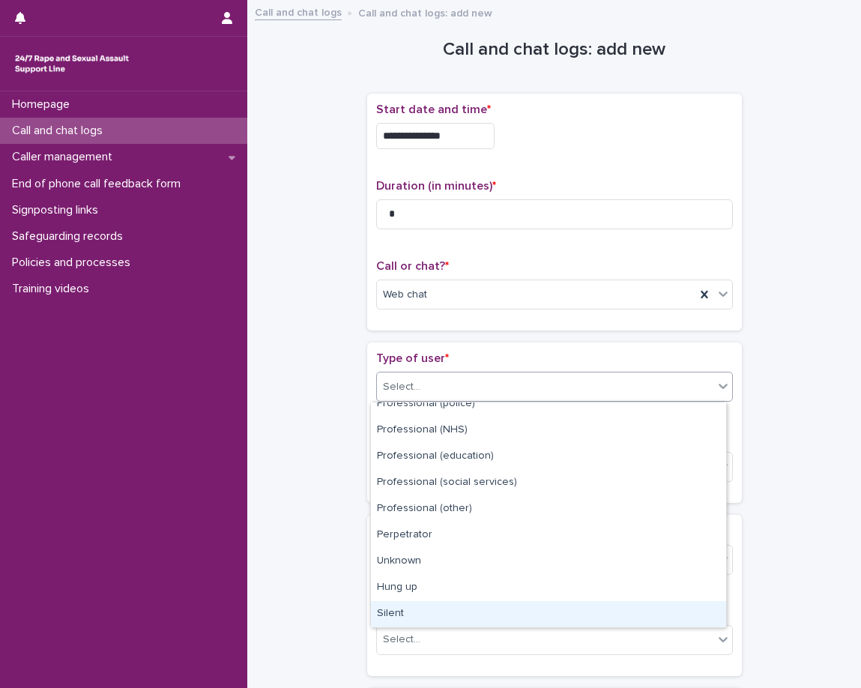
click at [402, 610] on div "Silent" at bounding box center [548, 614] width 355 height 26
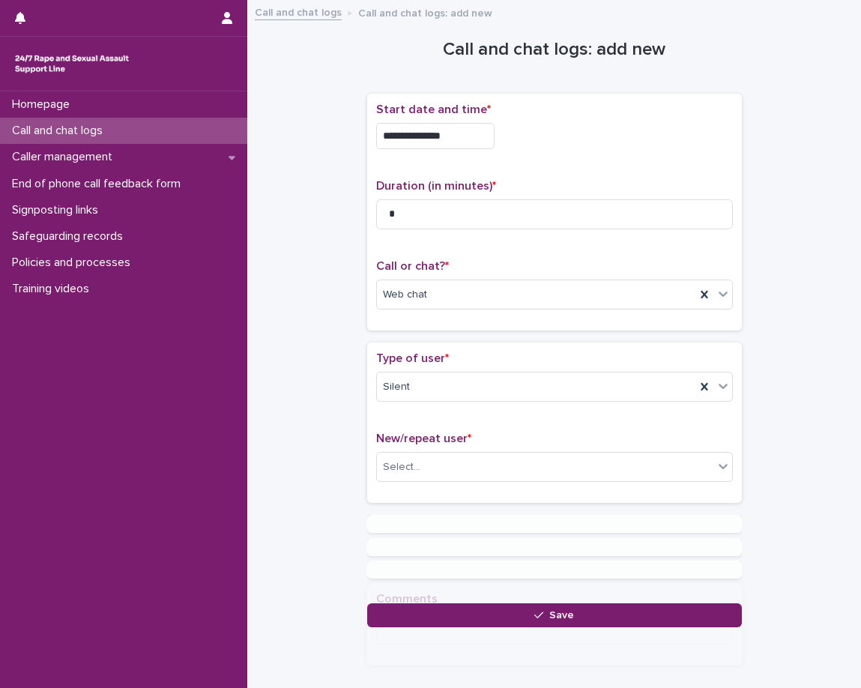
click at [325, 454] on div "**********" at bounding box center [554, 318] width 584 height 618
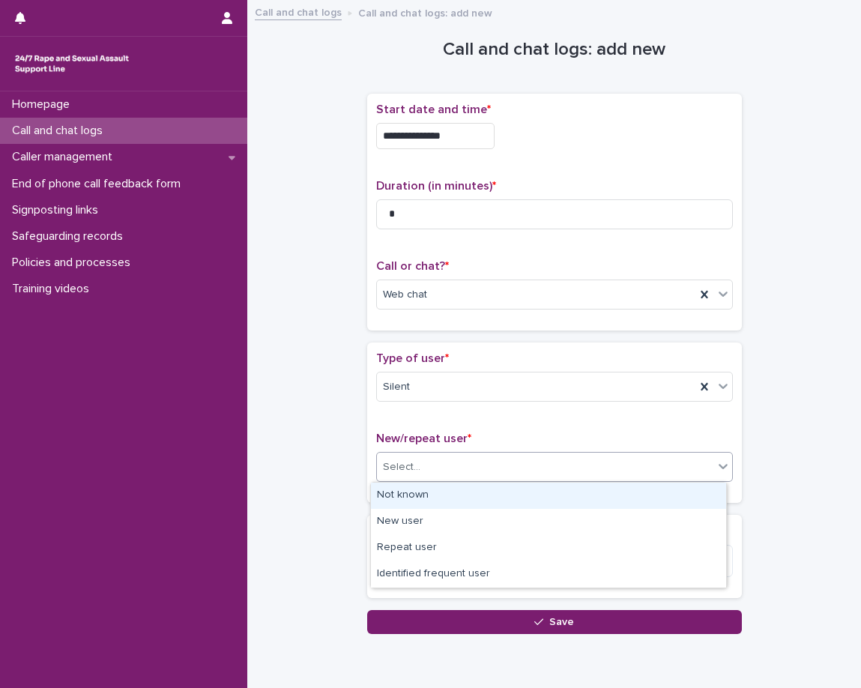
click at [402, 476] on div "Select..." at bounding box center [545, 467] width 336 height 25
click at [402, 490] on div "Not known" at bounding box center [548, 496] width 355 height 26
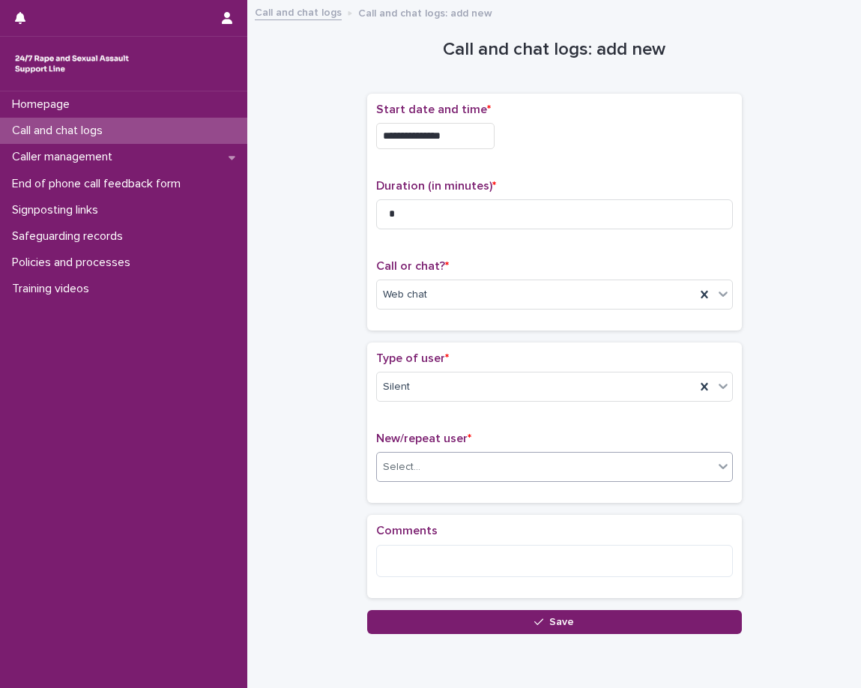
click at [380, 500] on div "Type of user * Silent New/repeat user * option Not known, selected. 0 results a…" at bounding box center [554, 422] width 375 height 160
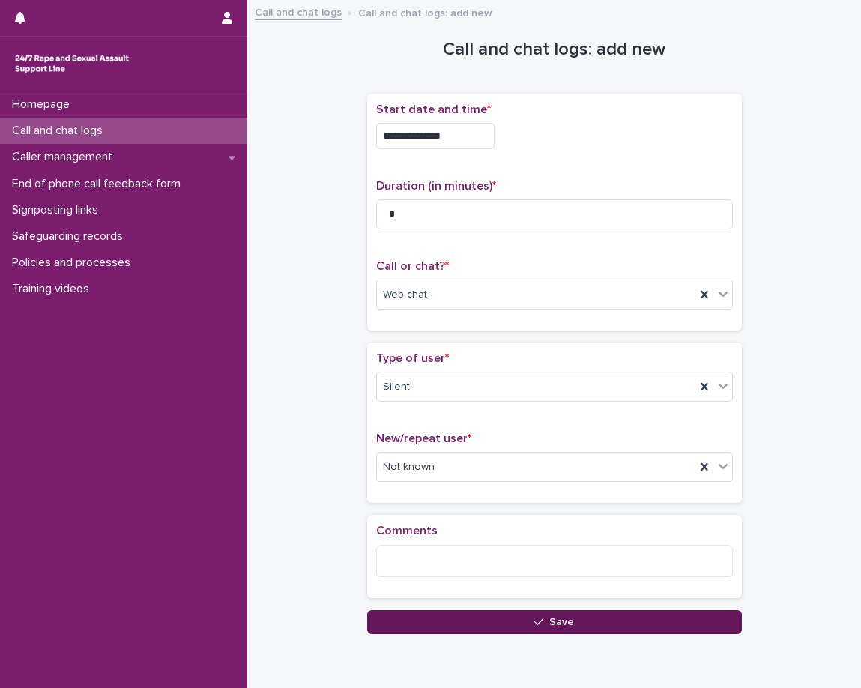
click at [404, 621] on button "Save" at bounding box center [554, 622] width 375 height 24
drag, startPoint x: 404, startPoint y: 621, endPoint x: 394, endPoint y: 588, distance: 34.4
click at [404, 621] on div "Loading... Saving…" at bounding box center [554, 366] width 375 height 531
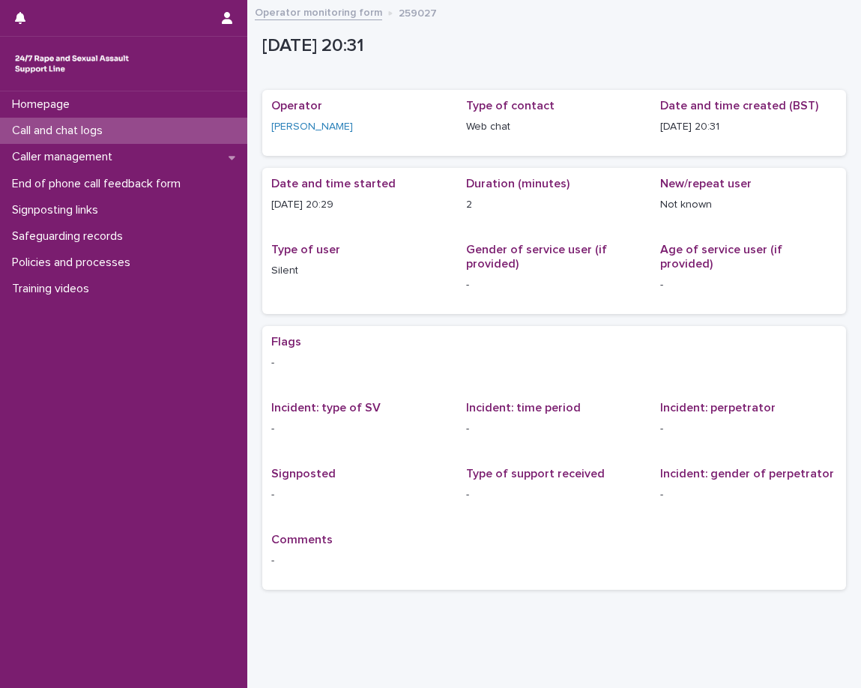
click at [104, 129] on p "Call and chat logs" at bounding box center [60, 131] width 109 height 14
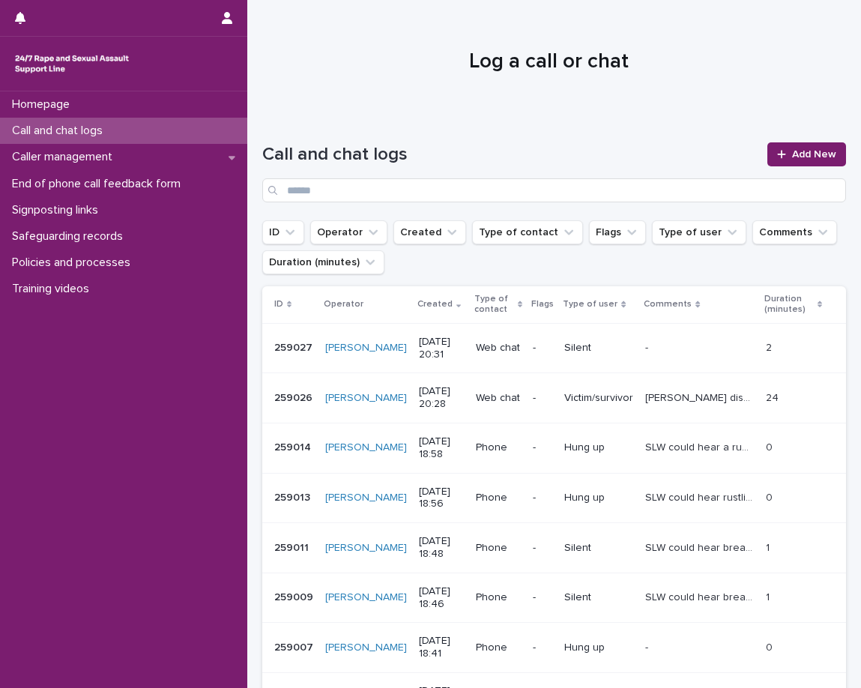
click at [414, 112] on div "Call and chat logs Add New" at bounding box center [554, 166] width 584 height 108
click at [786, 163] on link "Add New" at bounding box center [806, 154] width 79 height 24
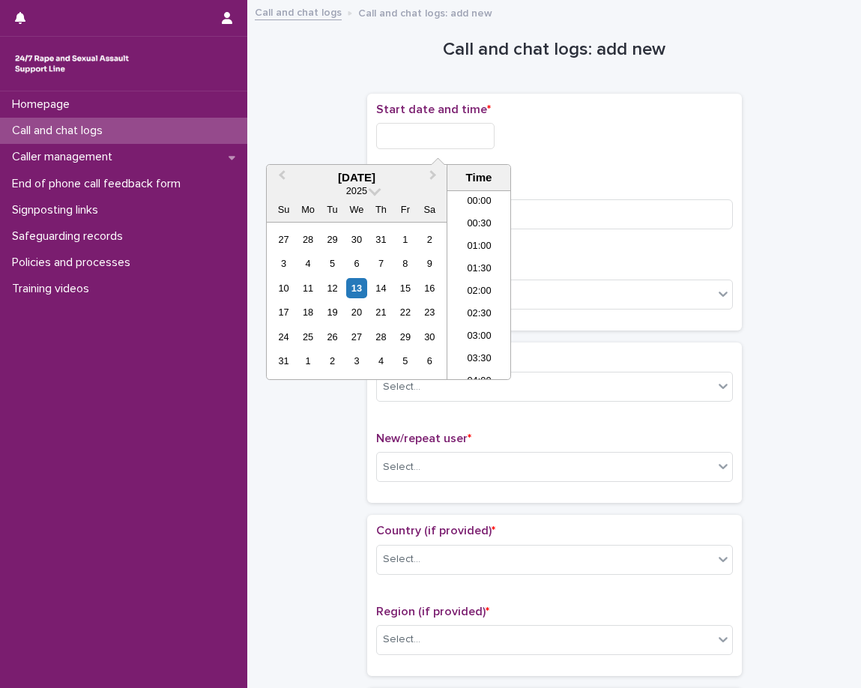
click at [434, 134] on input "text" at bounding box center [435, 136] width 118 height 26
click at [483, 259] on li "20:00" at bounding box center [479, 262] width 64 height 22
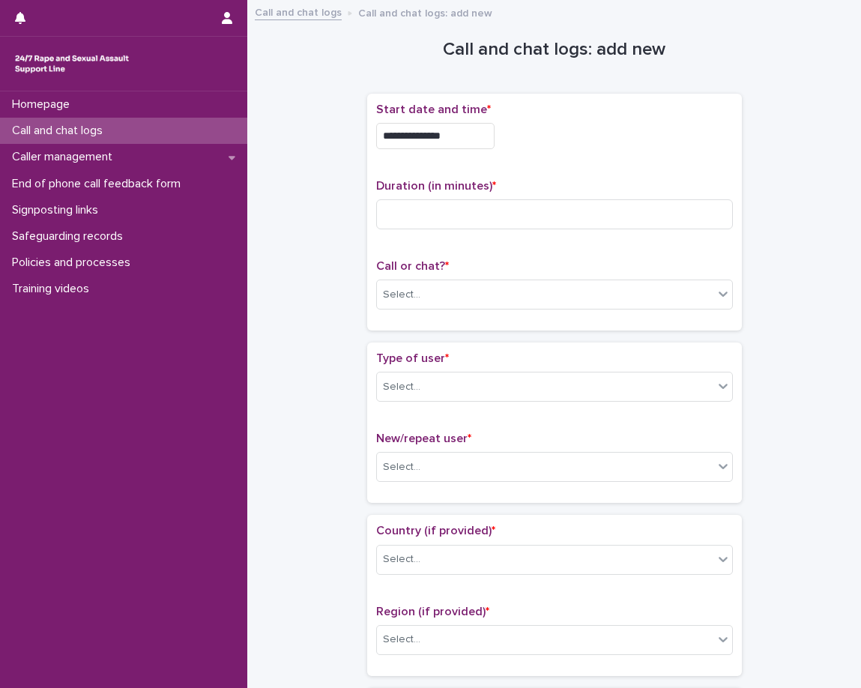
click at [472, 143] on input "**********" at bounding box center [435, 136] width 118 height 26
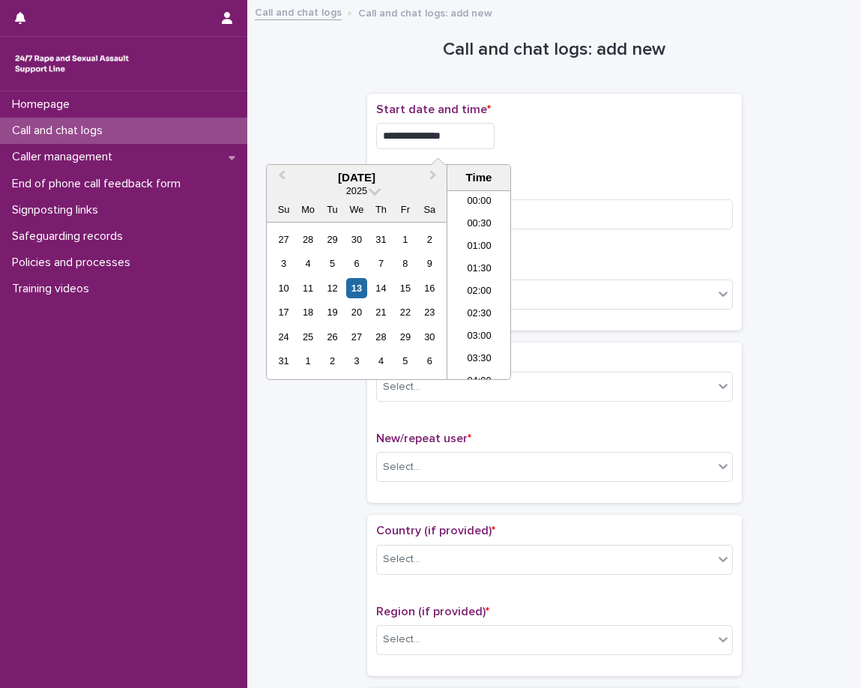
scroll to position [817, 0]
type input "**********"
drag, startPoint x: 531, startPoint y: 159, endPoint x: 516, endPoint y: 185, distance: 30.2
click at [531, 160] on div "**********" at bounding box center [554, 132] width 357 height 58
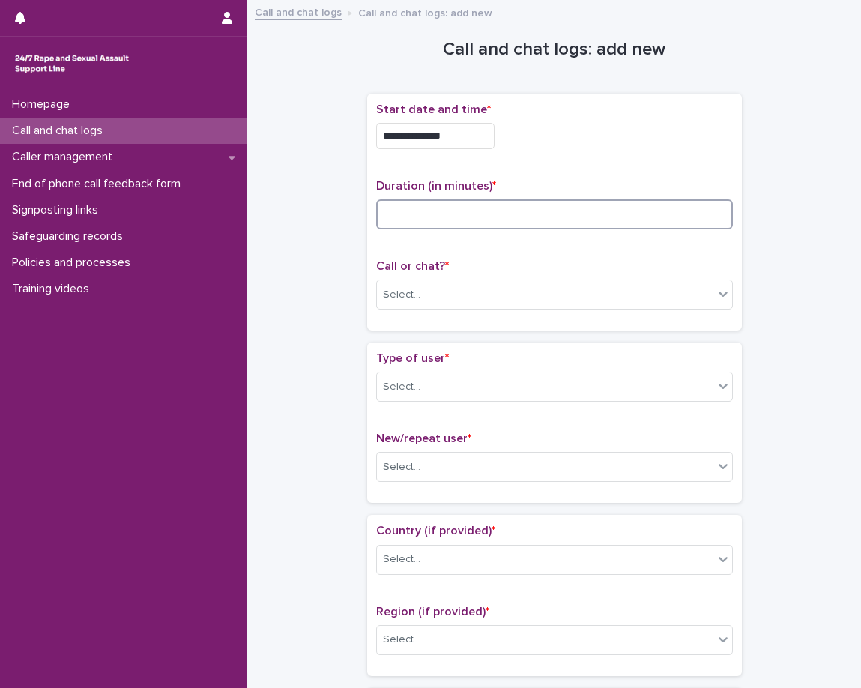
click at [491, 220] on input at bounding box center [554, 214] width 357 height 30
type input "*"
click at [462, 264] on p "Call or chat? *" at bounding box center [554, 266] width 357 height 14
click at [454, 285] on div "Select..." at bounding box center [545, 294] width 336 height 25
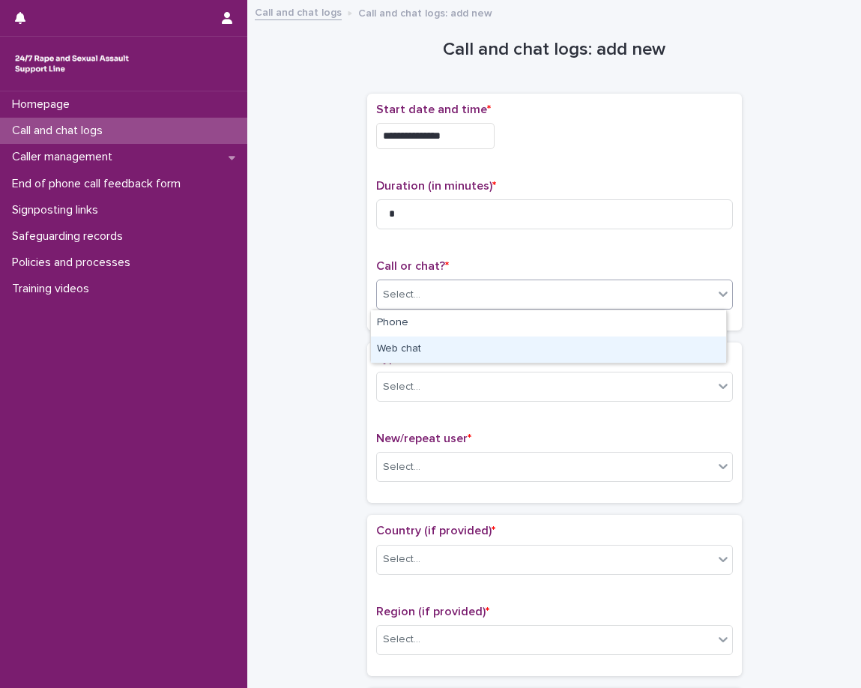
click at [459, 351] on div "Web chat" at bounding box center [548, 349] width 355 height 26
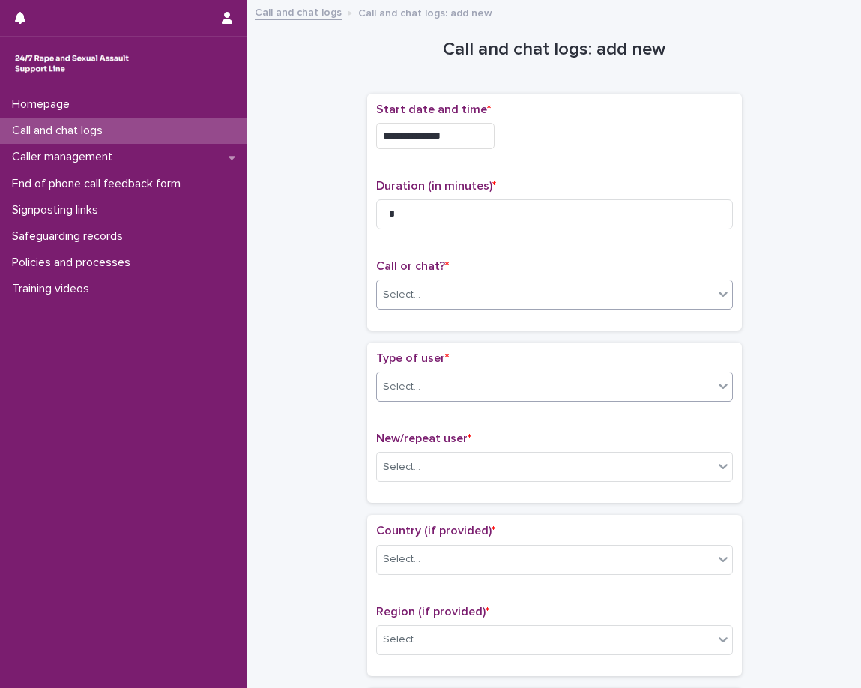
click at [441, 387] on div "Select..." at bounding box center [545, 387] width 336 height 25
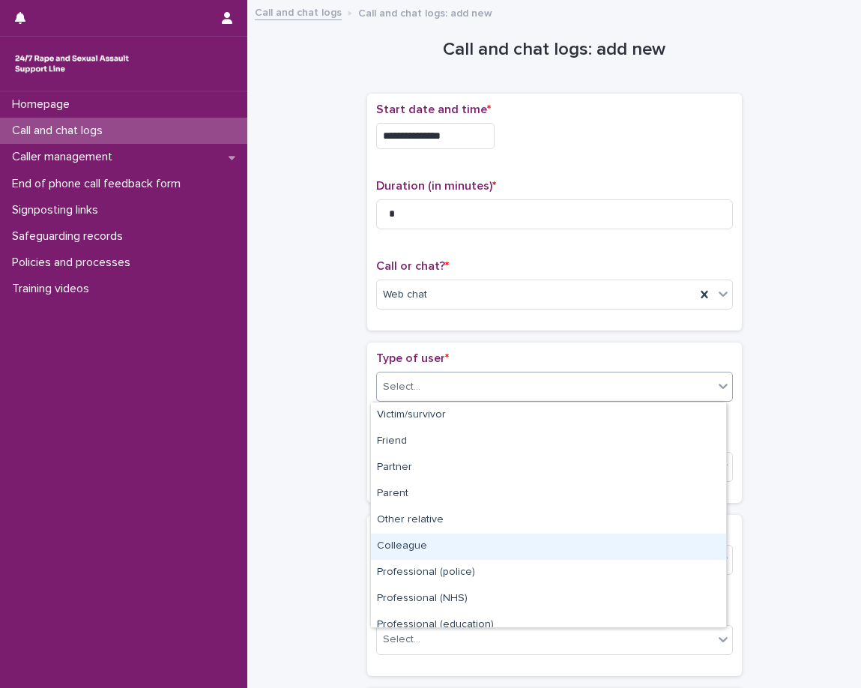
scroll to position [169, 0]
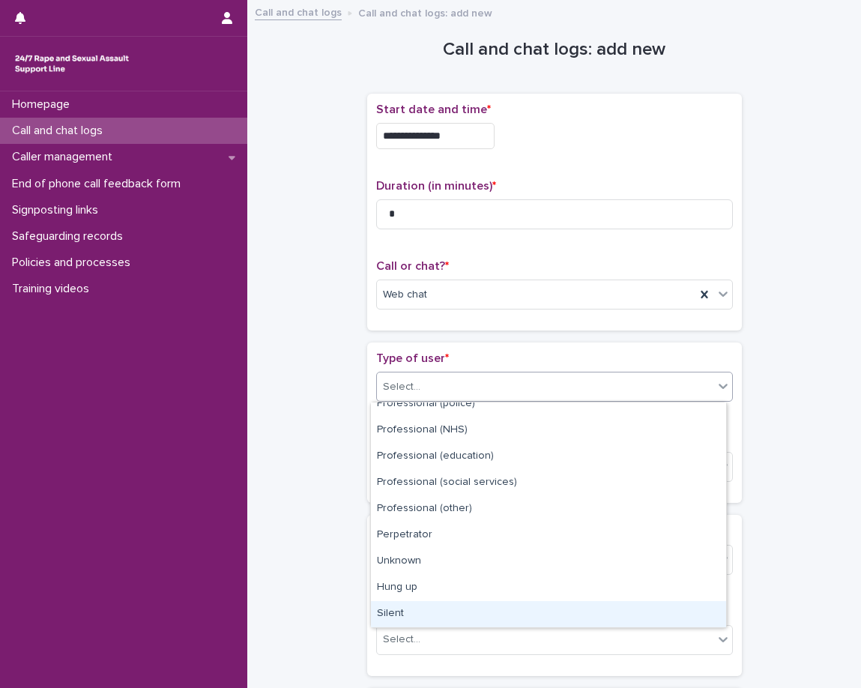
click at [405, 610] on div "Silent" at bounding box center [548, 614] width 355 height 26
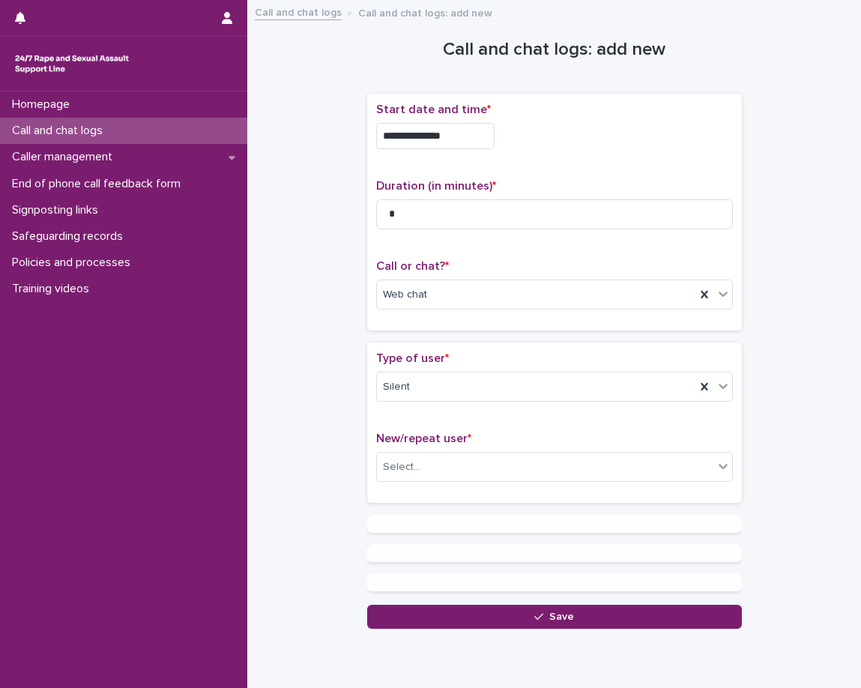
click at [319, 446] on div "**********" at bounding box center [554, 319] width 584 height 620
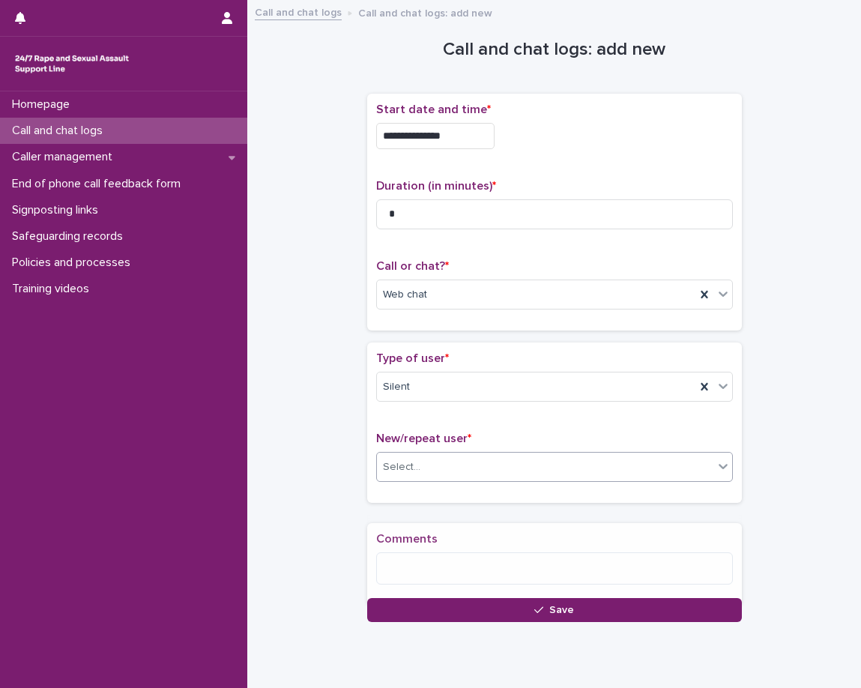
click at [401, 470] on div "Select..." at bounding box center [401, 467] width 37 height 16
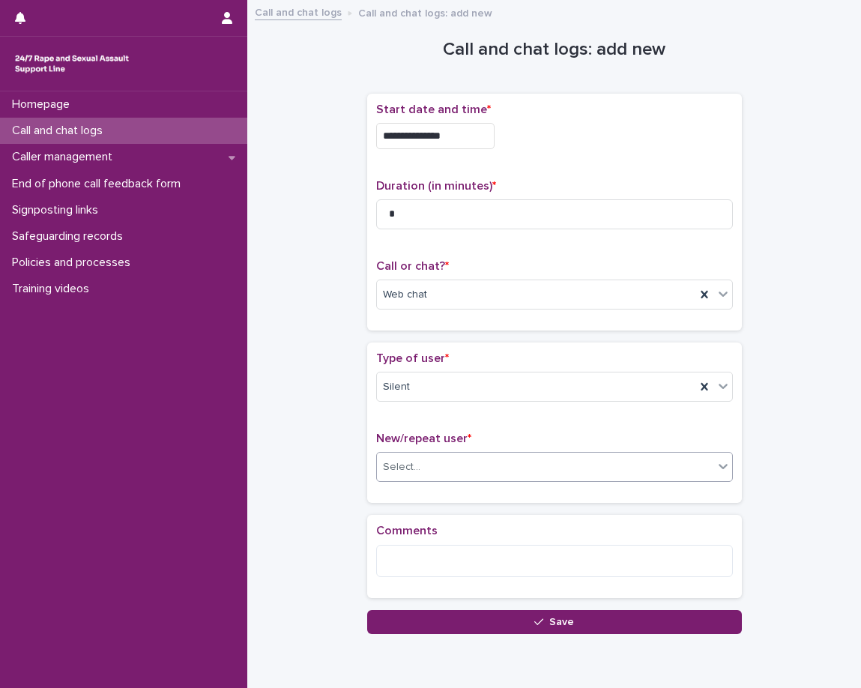
click at [404, 471] on div "Select..." at bounding box center [401, 467] width 37 height 16
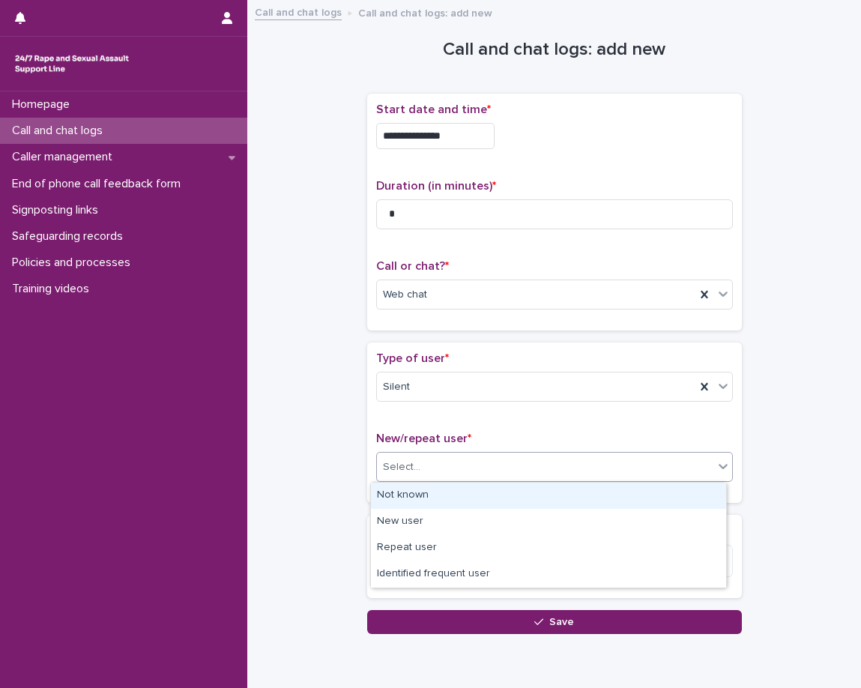
click at [408, 495] on div "Not known" at bounding box center [548, 496] width 355 height 26
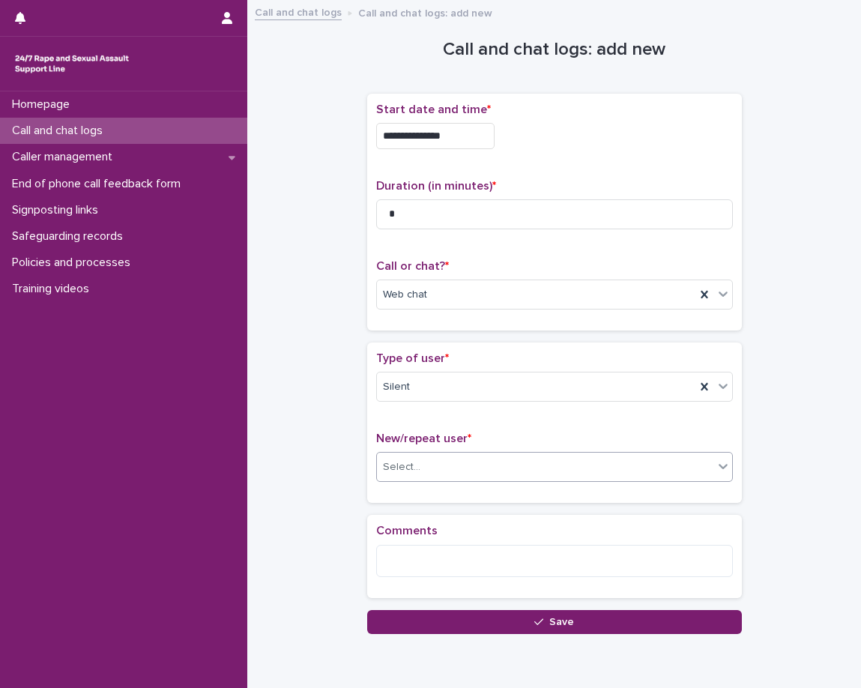
click at [383, 501] on div "Type of user * Silent New/repeat user * option Not known, selected. 0 results a…" at bounding box center [554, 422] width 375 height 160
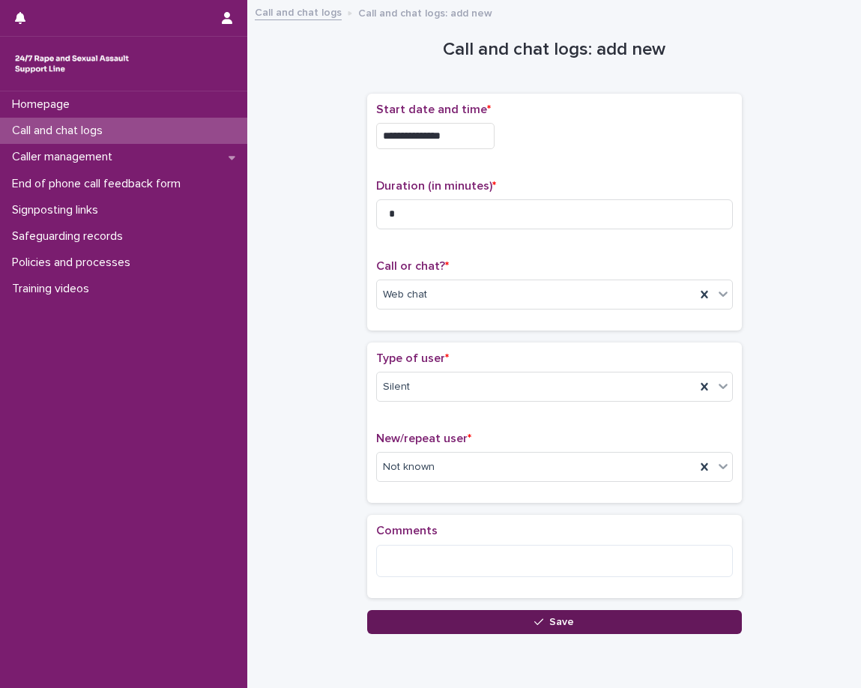
click at [461, 629] on button "Save" at bounding box center [554, 622] width 375 height 24
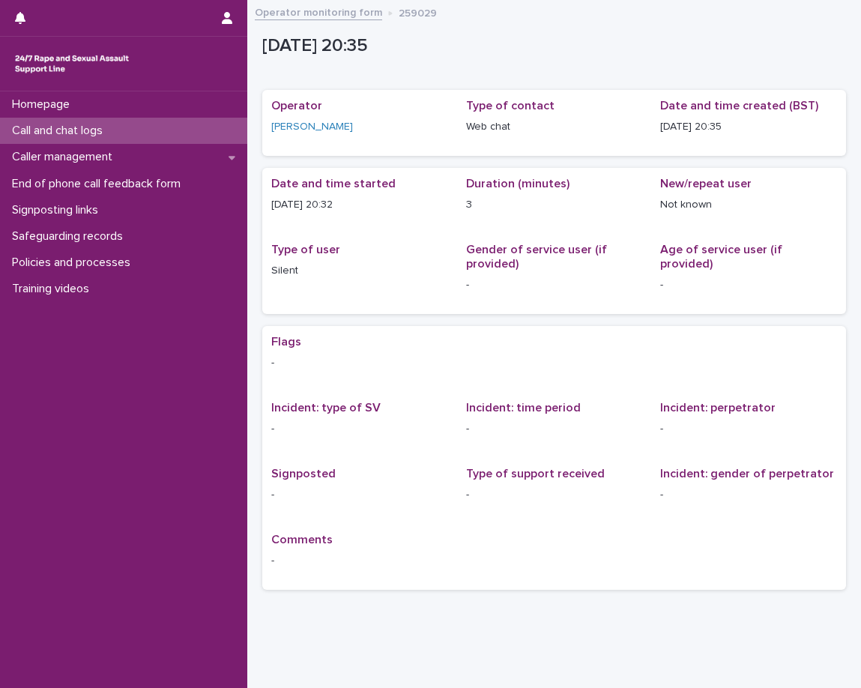
click at [81, 127] on p "Call and chat logs" at bounding box center [60, 131] width 109 height 14
